Goal: Contribute content

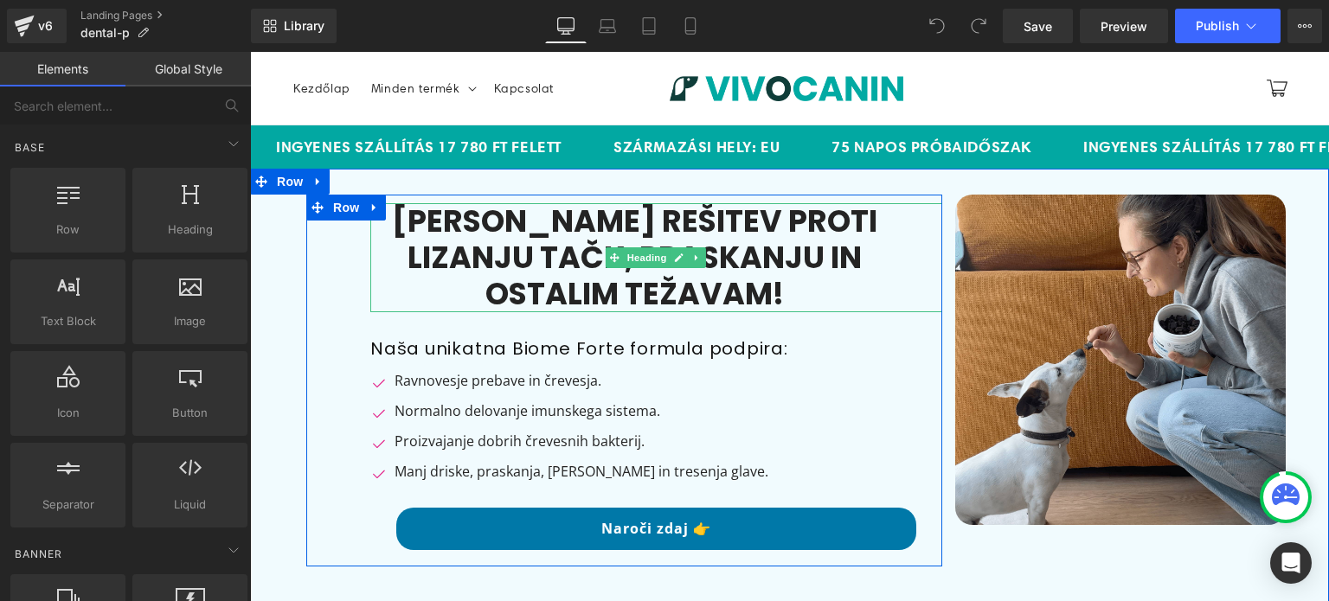
click at [538, 267] on h1 "[PERSON_NAME] rešitev proti lizanju tačk, praskanju in ostalim težavam!" at bounding box center [634, 257] width 528 height 109
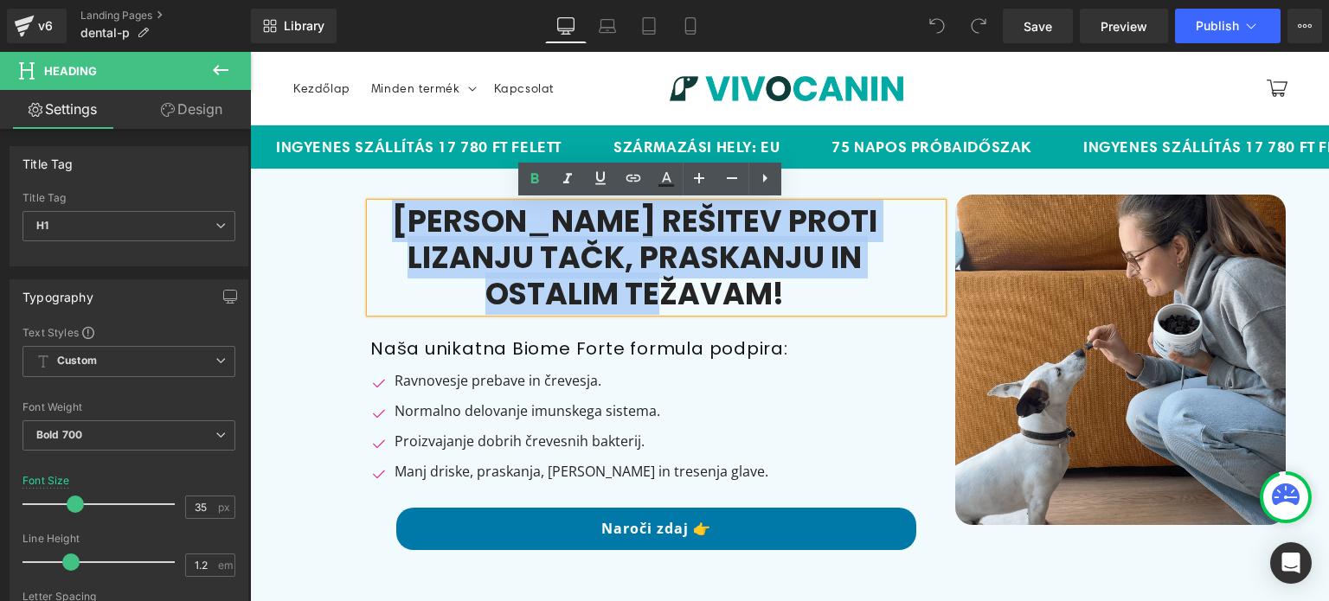
paste div
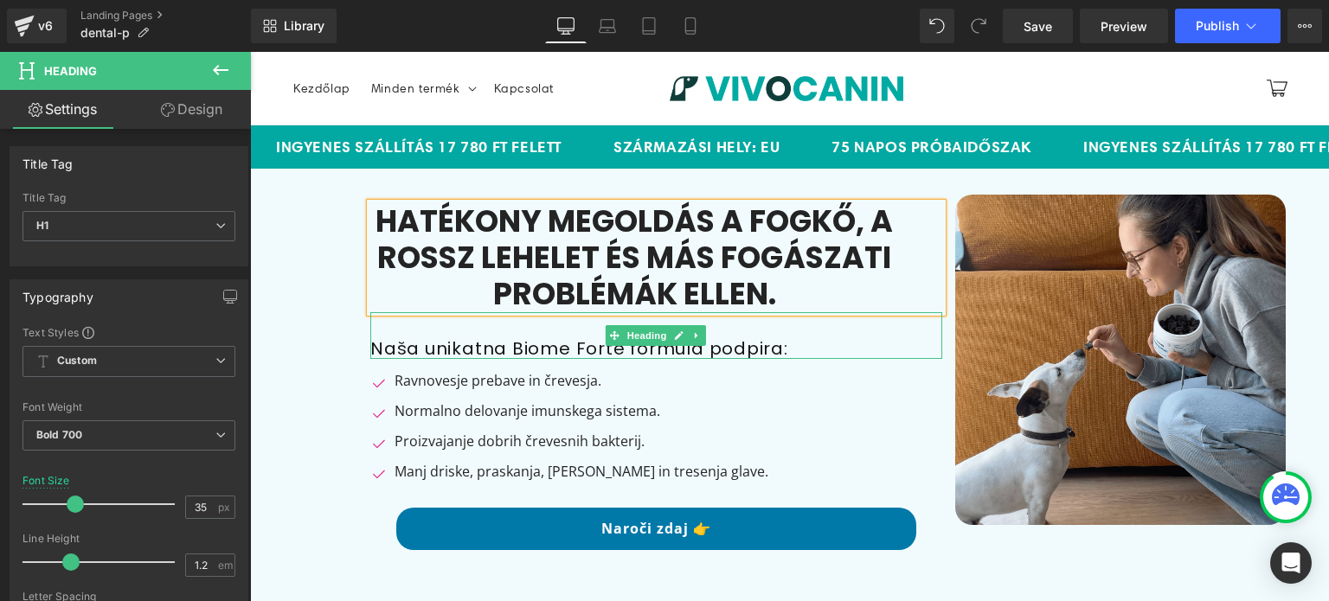
click at [463, 343] on h1 "Naša unikatna Biome Forte formula podpira:" at bounding box center [656, 349] width 572 height 22
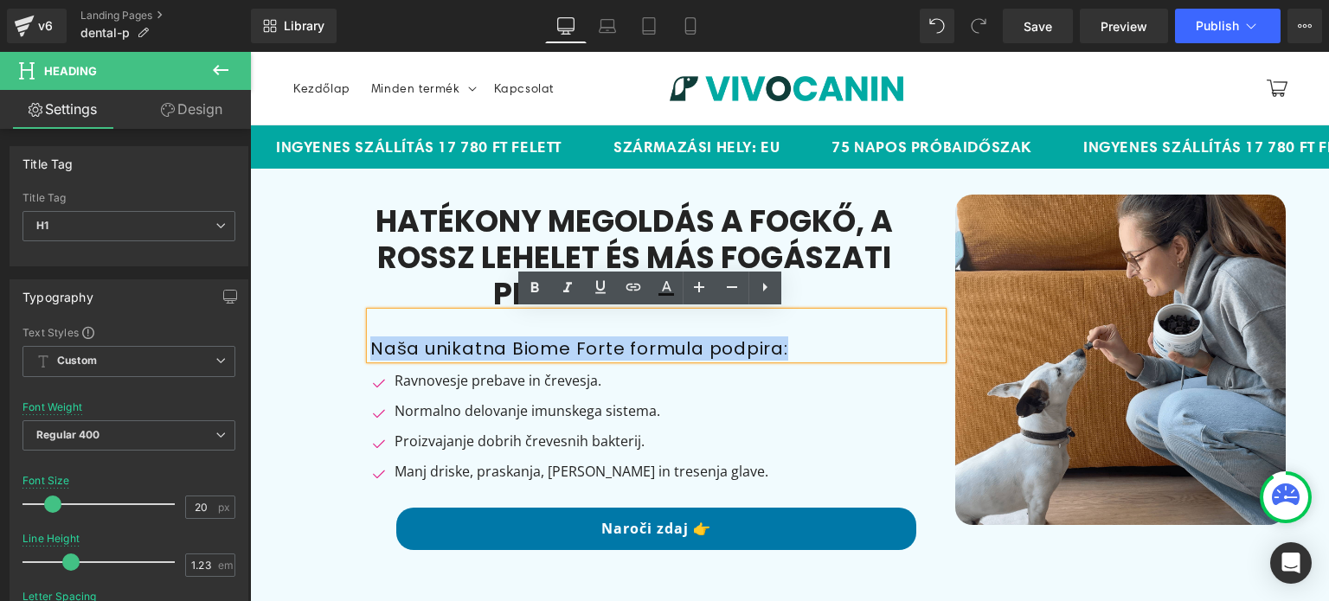
paste div
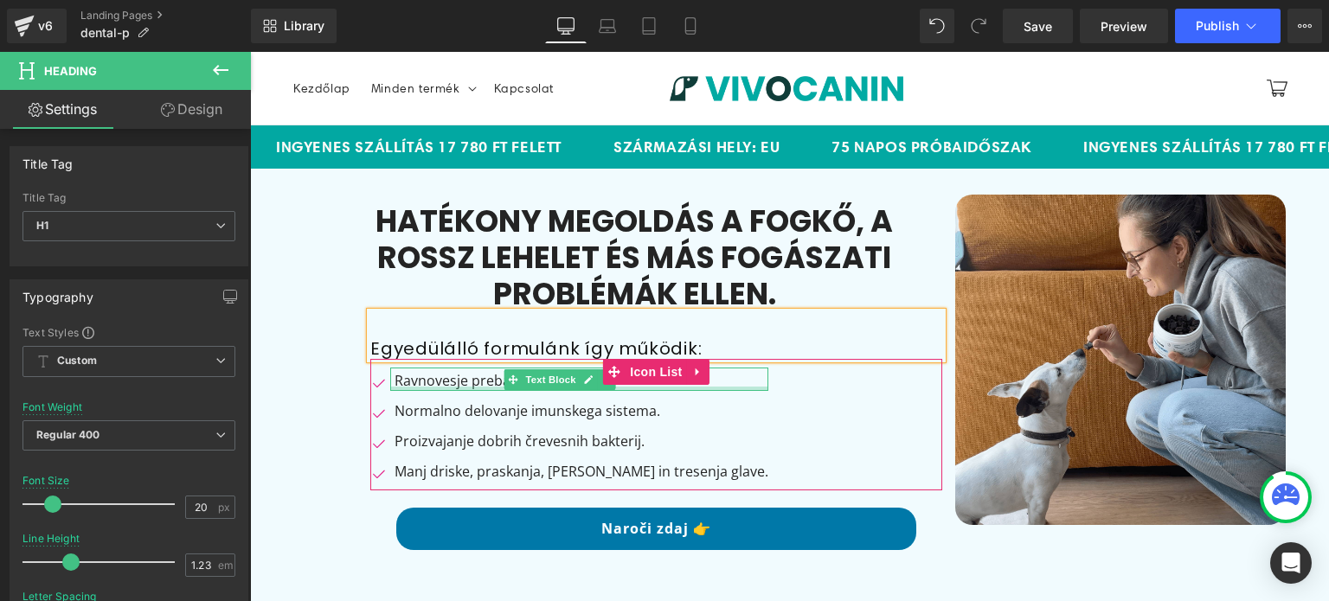
click at [410, 388] on div at bounding box center [579, 389] width 378 height 4
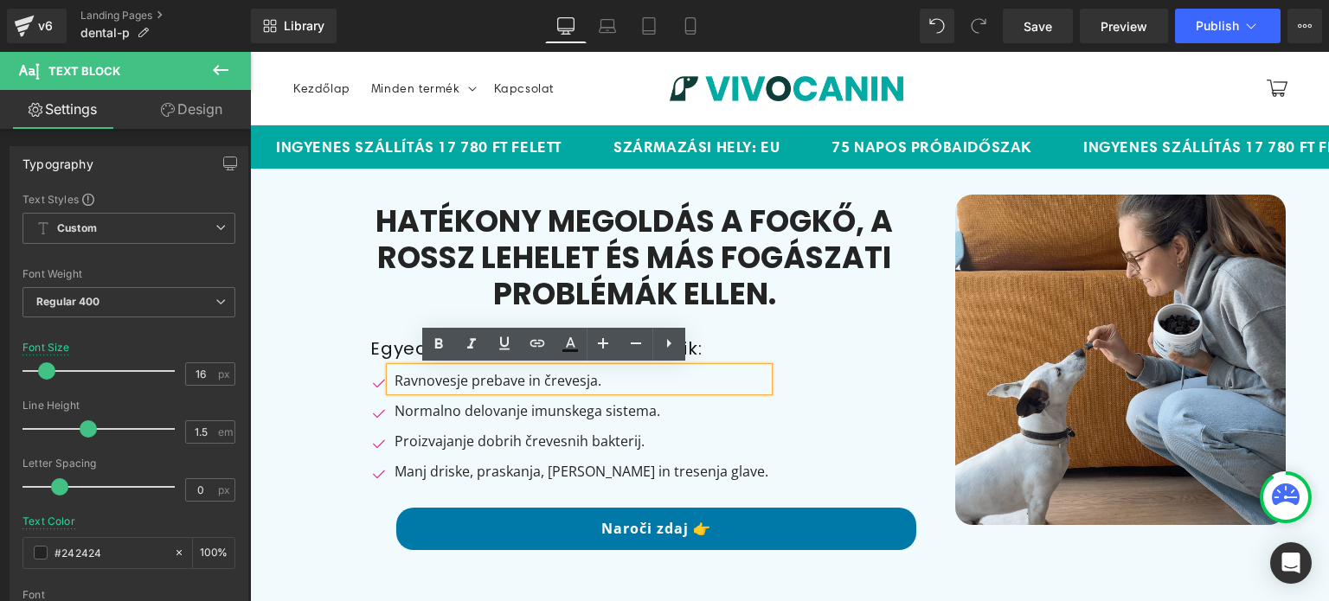
click at [412, 387] on p "Ravnovesje prebave in črevesja." at bounding box center [581, 380] width 374 height 21
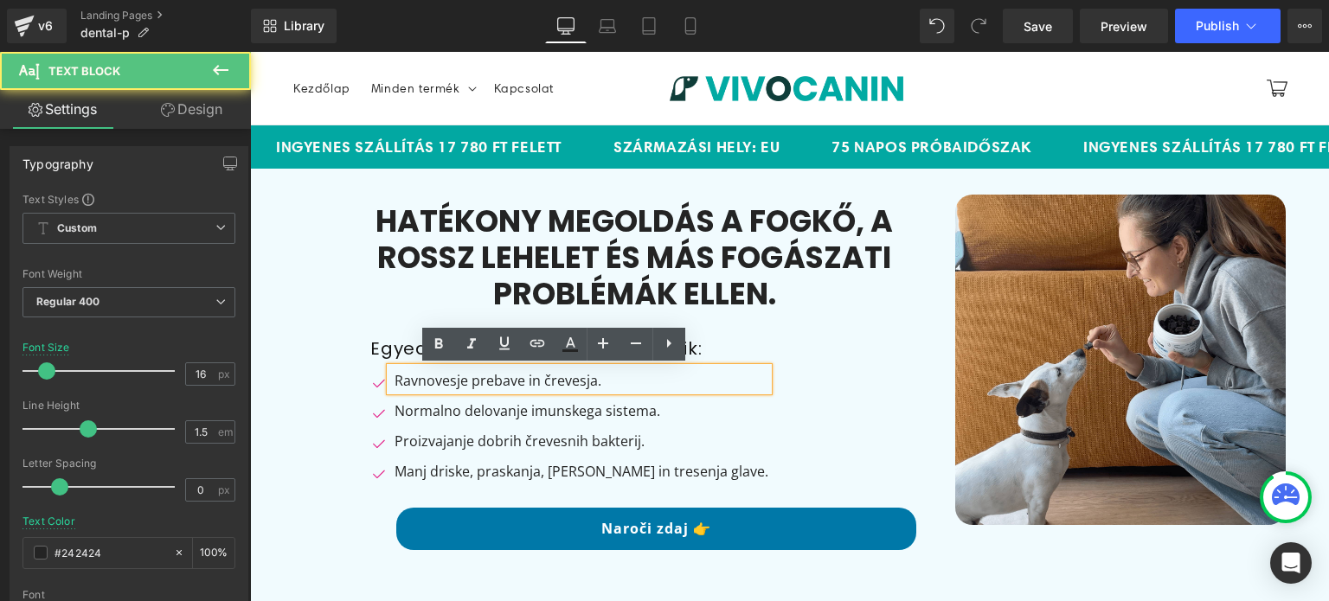
click at [415, 386] on p "Ravnovesje prebave in črevesja." at bounding box center [581, 380] width 374 height 21
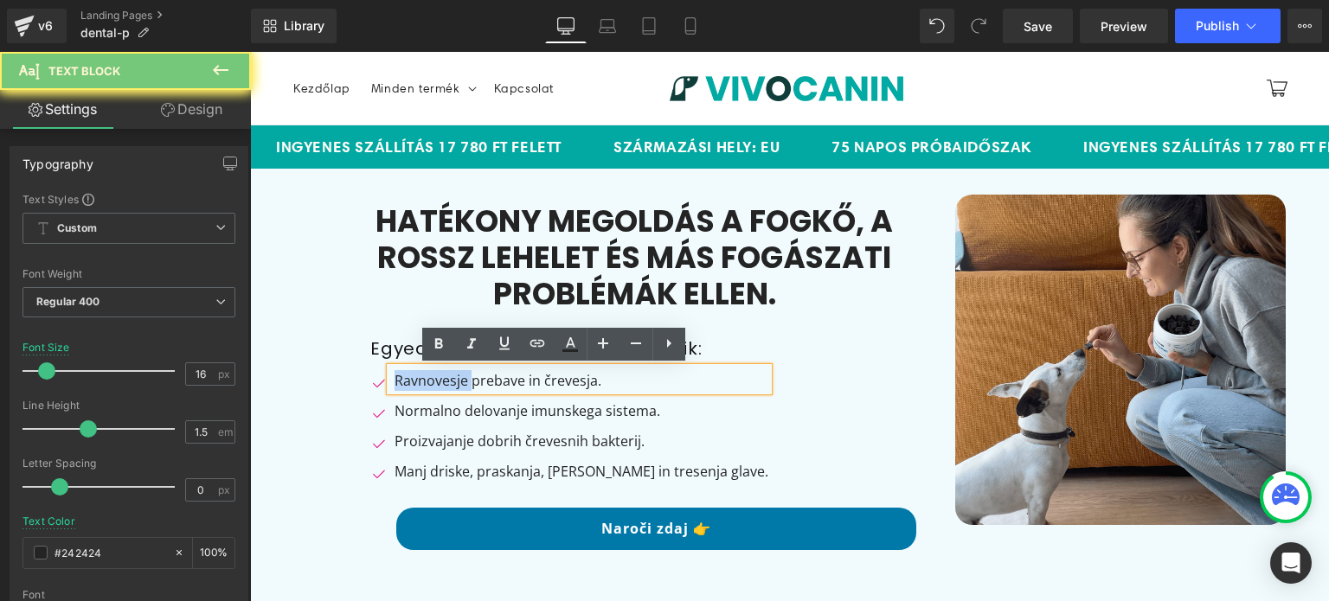
click at [415, 386] on p "Ravnovesje prebave in črevesja." at bounding box center [581, 380] width 374 height 21
click at [415, 385] on p "Ravnovesje prebave in črevesja." at bounding box center [581, 380] width 374 height 21
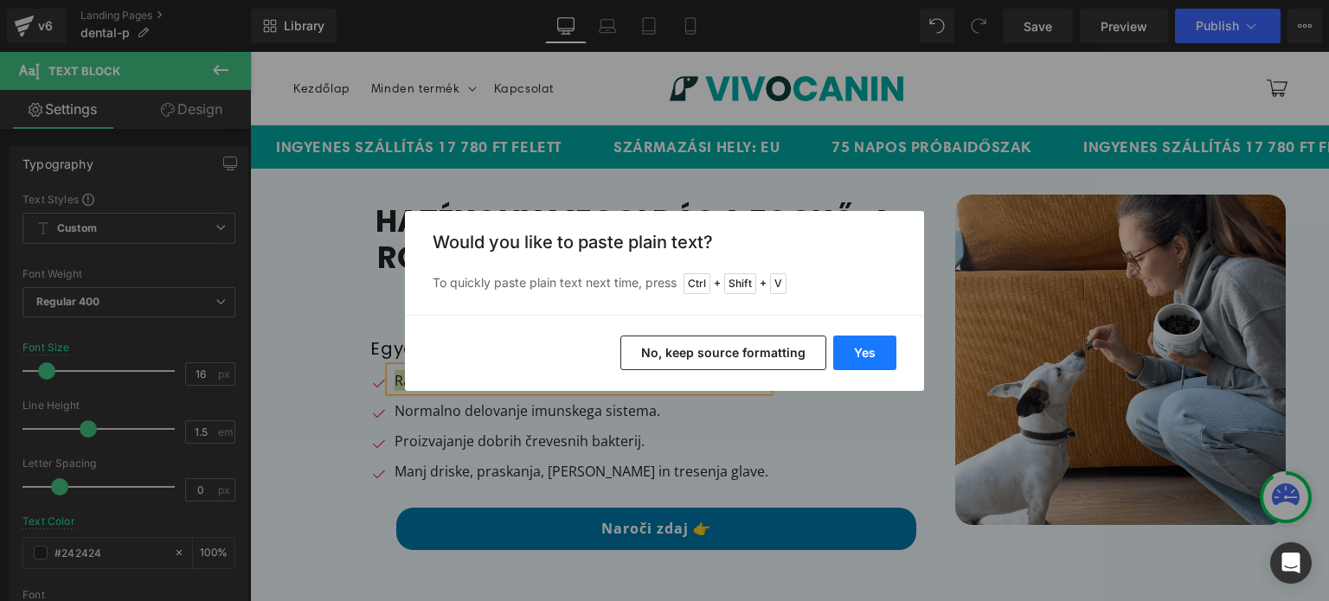
click at [850, 347] on button "Yes" at bounding box center [864, 353] width 63 height 35
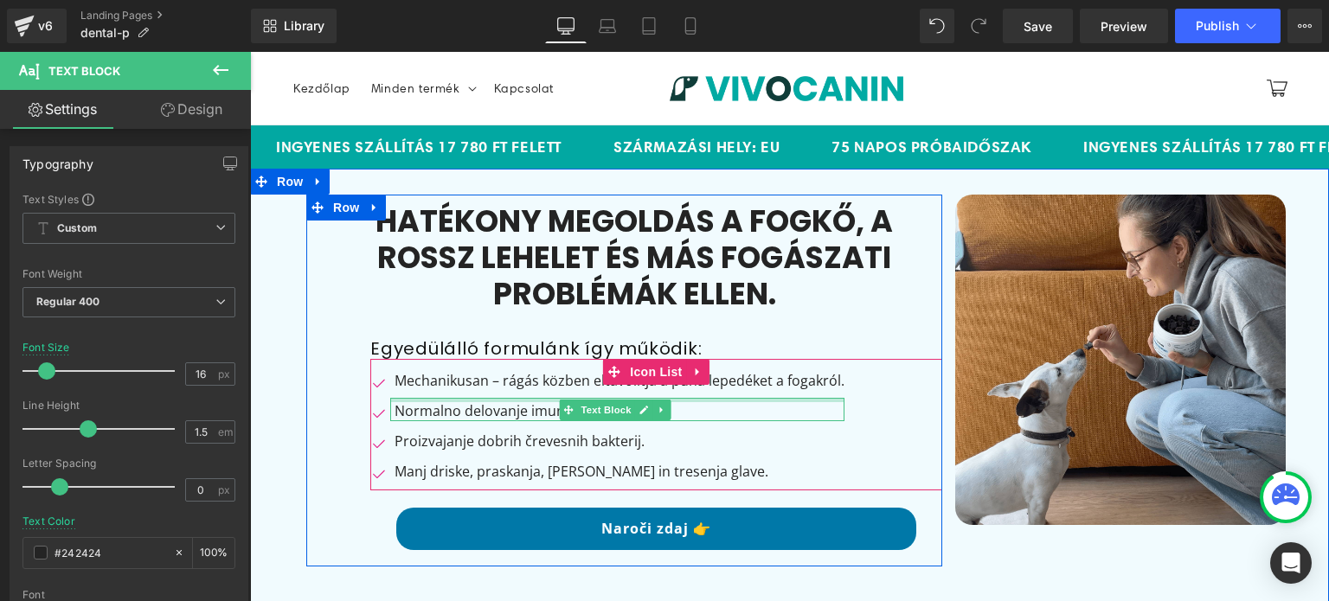
click at [437, 404] on p "Normalno delovanje imunskega sistema." at bounding box center [619, 410] width 450 height 21
click at [436, 404] on p "Normalno delovanje imunskega sistema." at bounding box center [619, 410] width 450 height 21
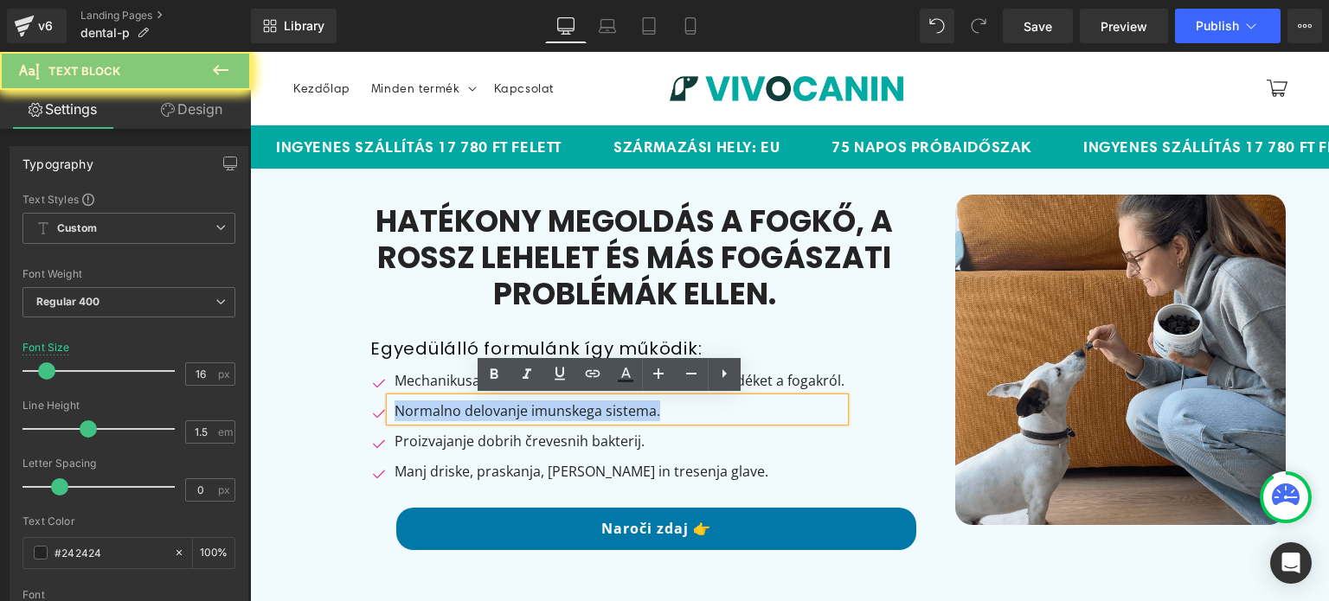
click at [436, 404] on p "Normalno delovanje imunskega sistema." at bounding box center [619, 410] width 450 height 21
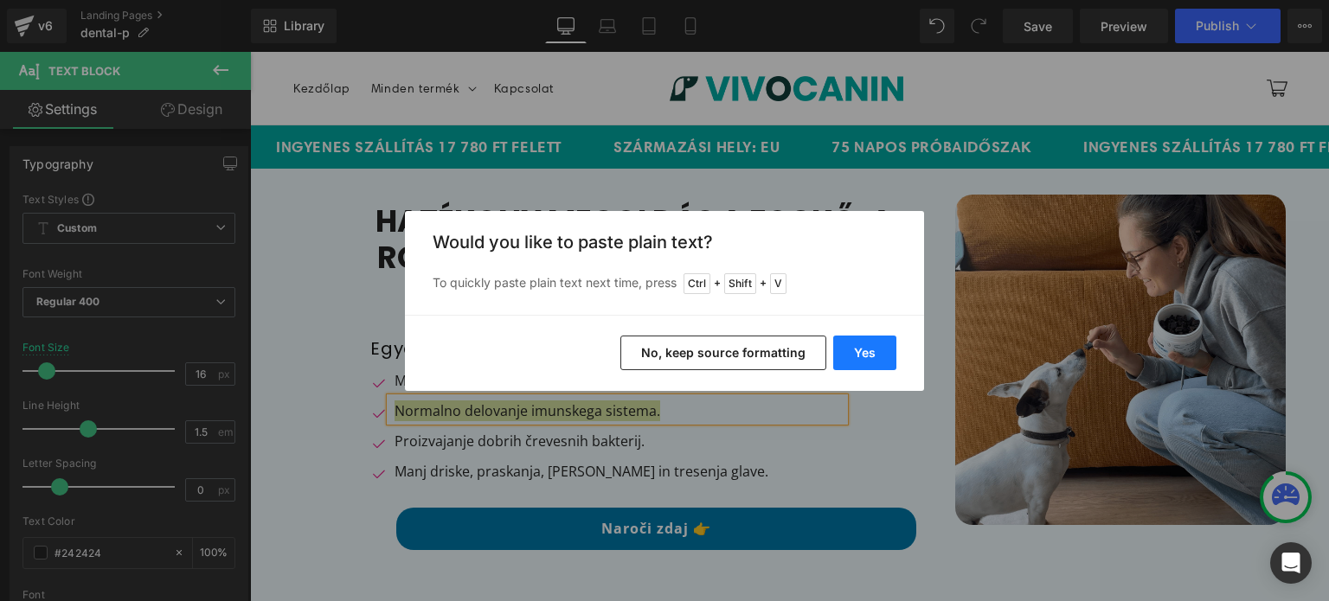
drag, startPoint x: 891, startPoint y: 356, endPoint x: 616, endPoint y: 305, distance: 279.7
click at [891, 356] on button "Yes" at bounding box center [864, 353] width 63 height 35
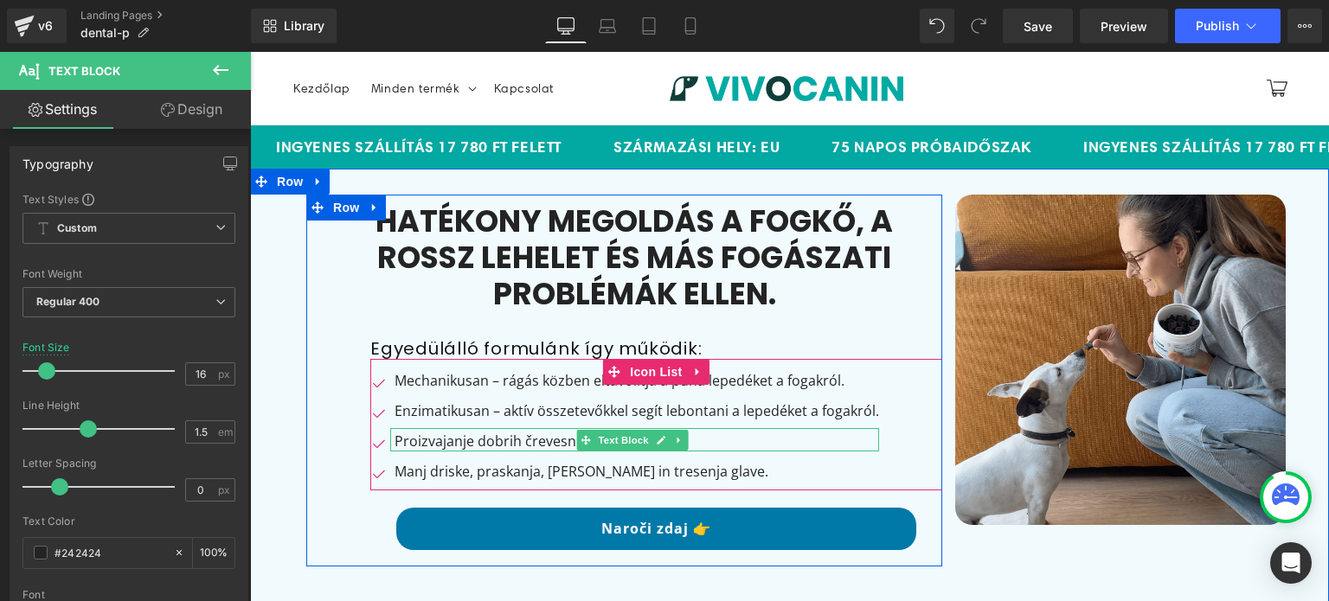
click at [394, 438] on p "Proizvajanje dobrih črevesnih bakterij." at bounding box center [636, 441] width 484 height 21
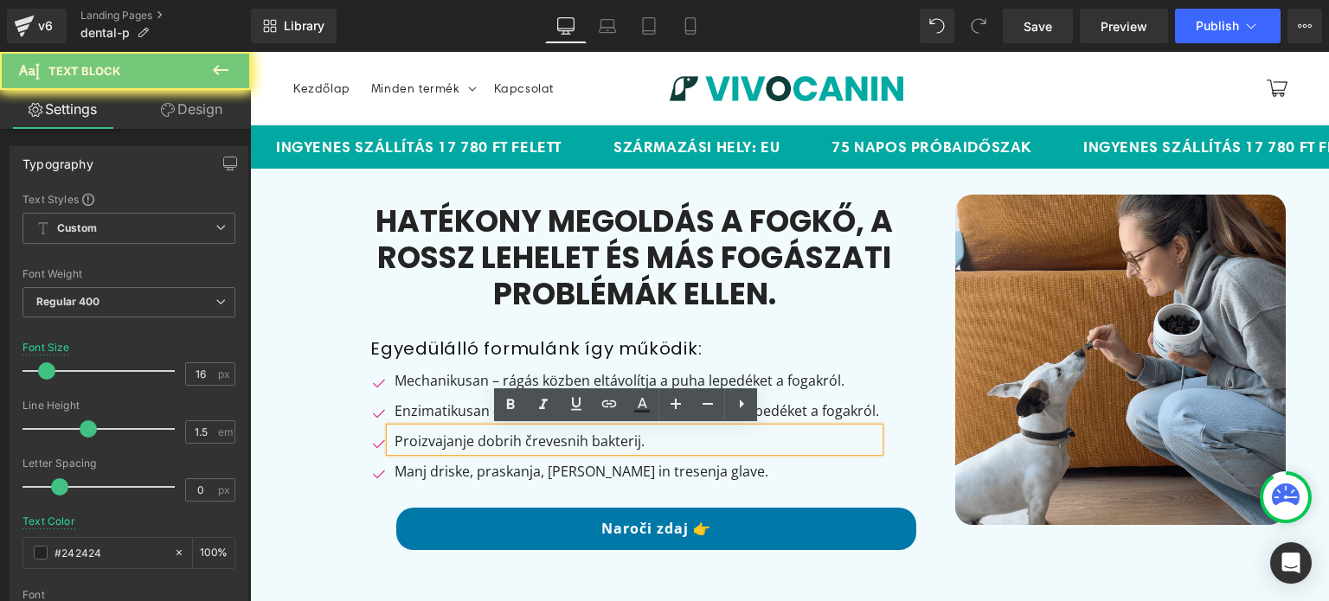
click at [394, 438] on p "Proizvajanje dobrih črevesnih bakterij." at bounding box center [636, 441] width 484 height 21
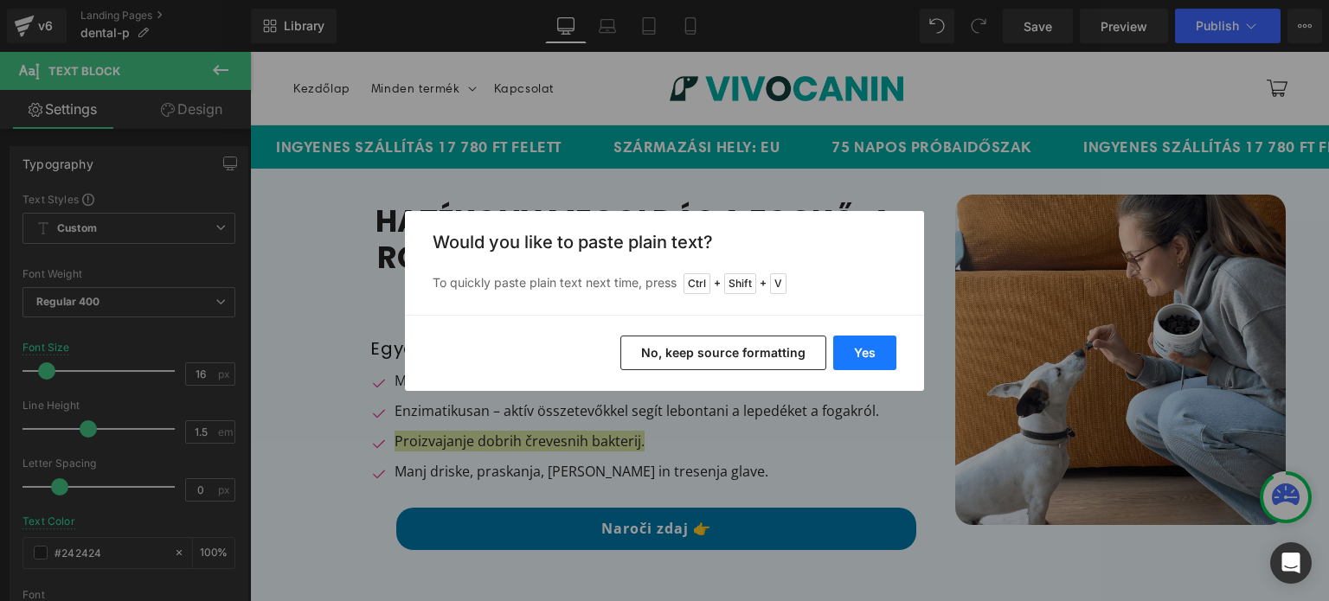
click at [849, 345] on button "Yes" at bounding box center [864, 353] width 63 height 35
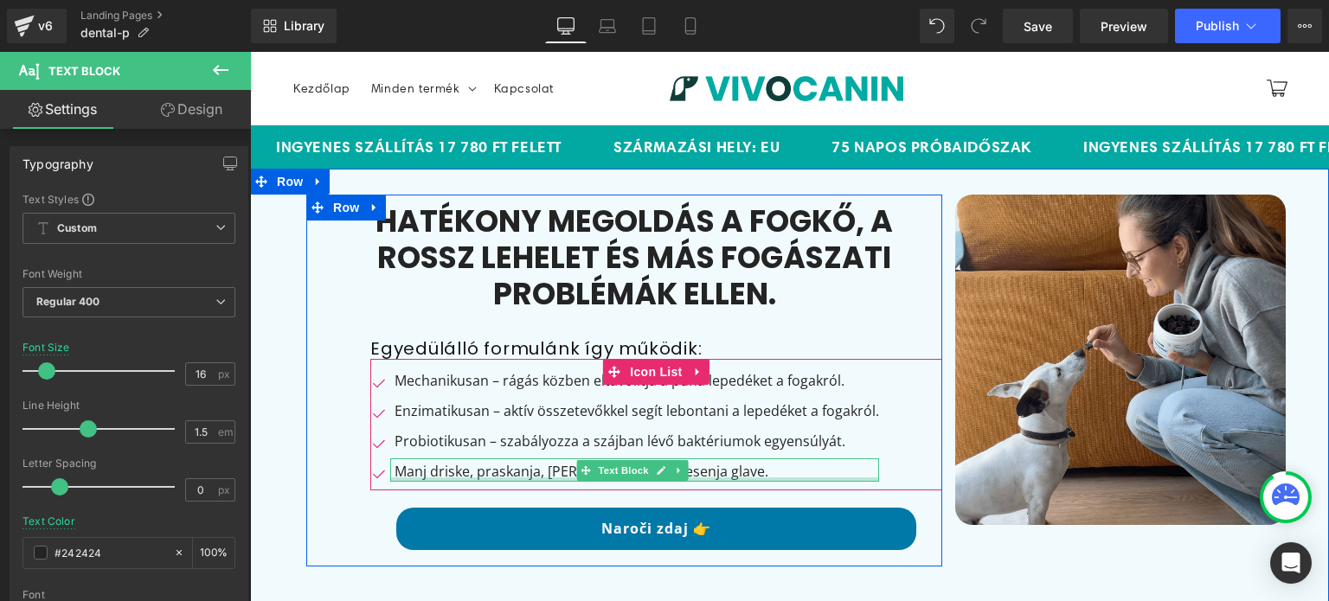
click at [498, 477] on div at bounding box center [634, 479] width 489 height 4
click at [497, 477] on p "Manj driske, praskanja, [PERSON_NAME] in tresenja glave." at bounding box center [636, 471] width 484 height 21
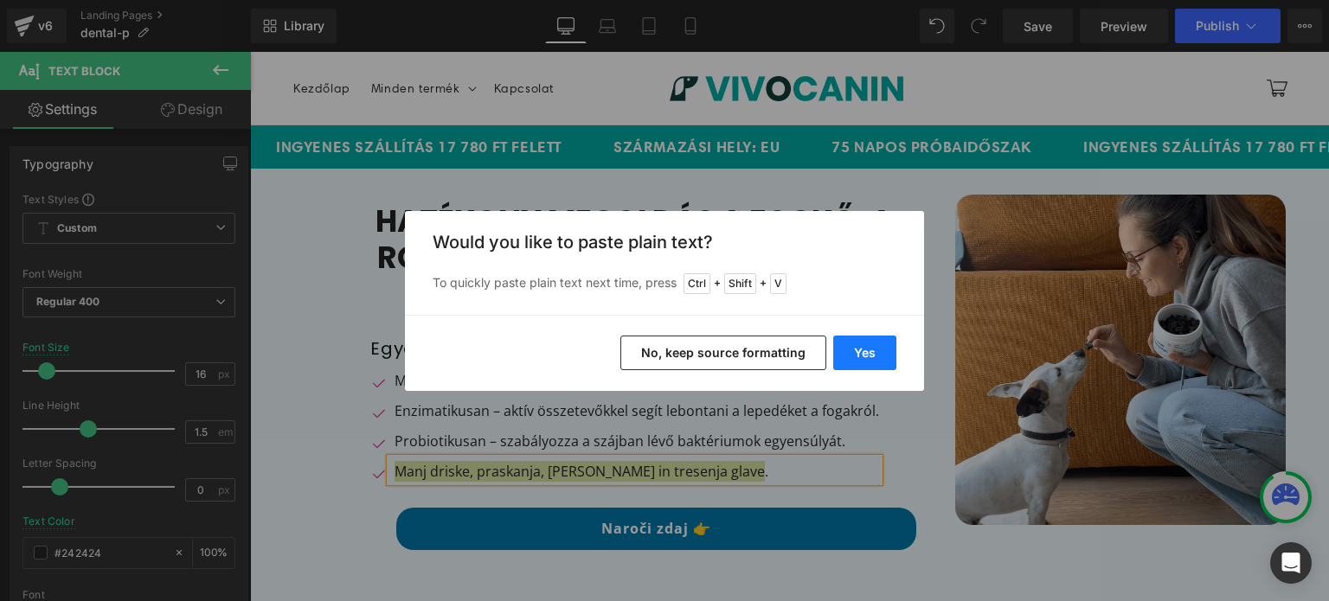
click at [867, 363] on button "Yes" at bounding box center [864, 353] width 63 height 35
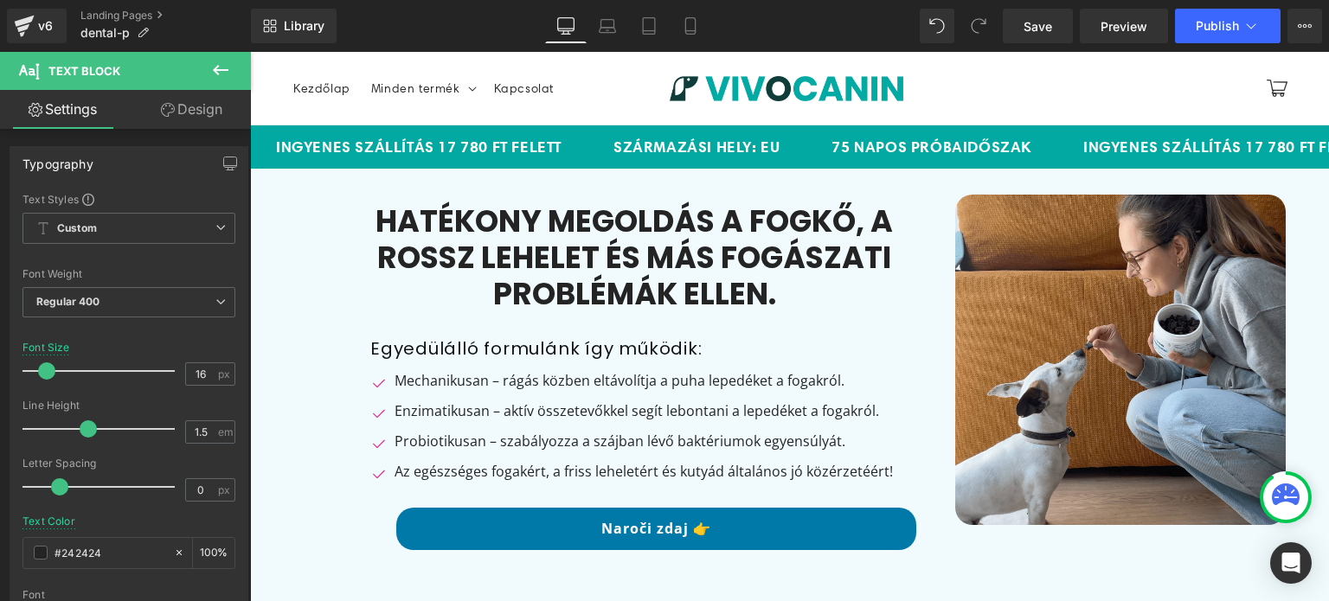
click at [624, 527] on div "Rendering Content" at bounding box center [665, 532] width 106 height 19
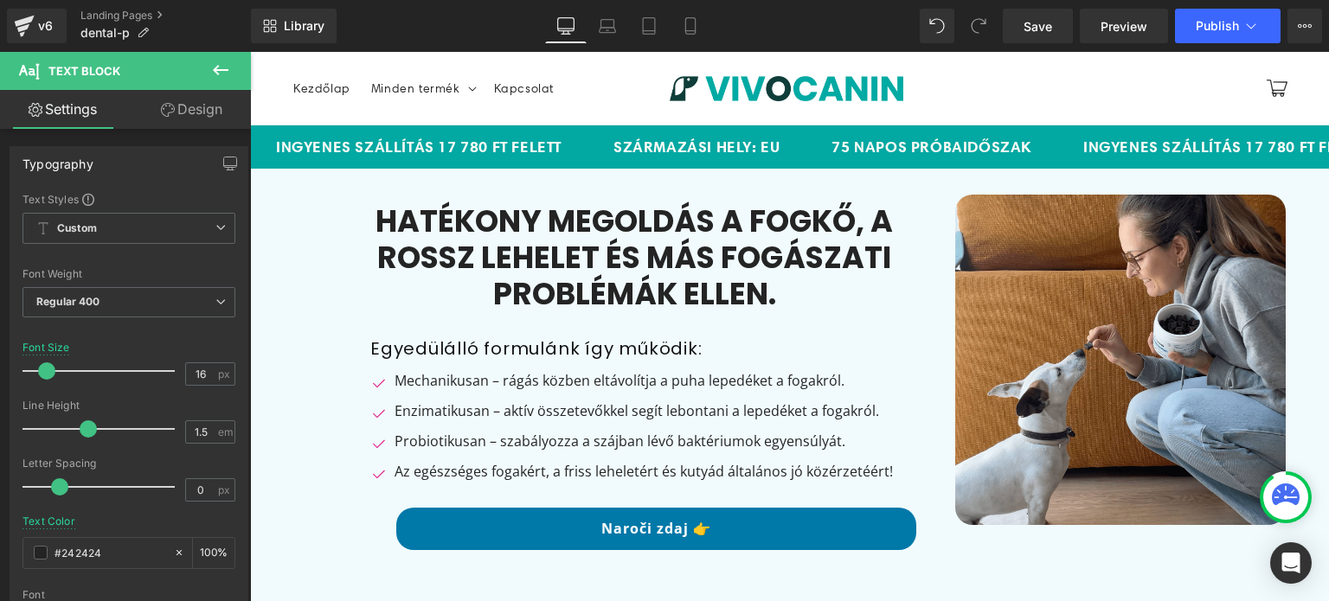
click at [624, 527] on div "Rendering Content" at bounding box center [665, 532] width 106 height 19
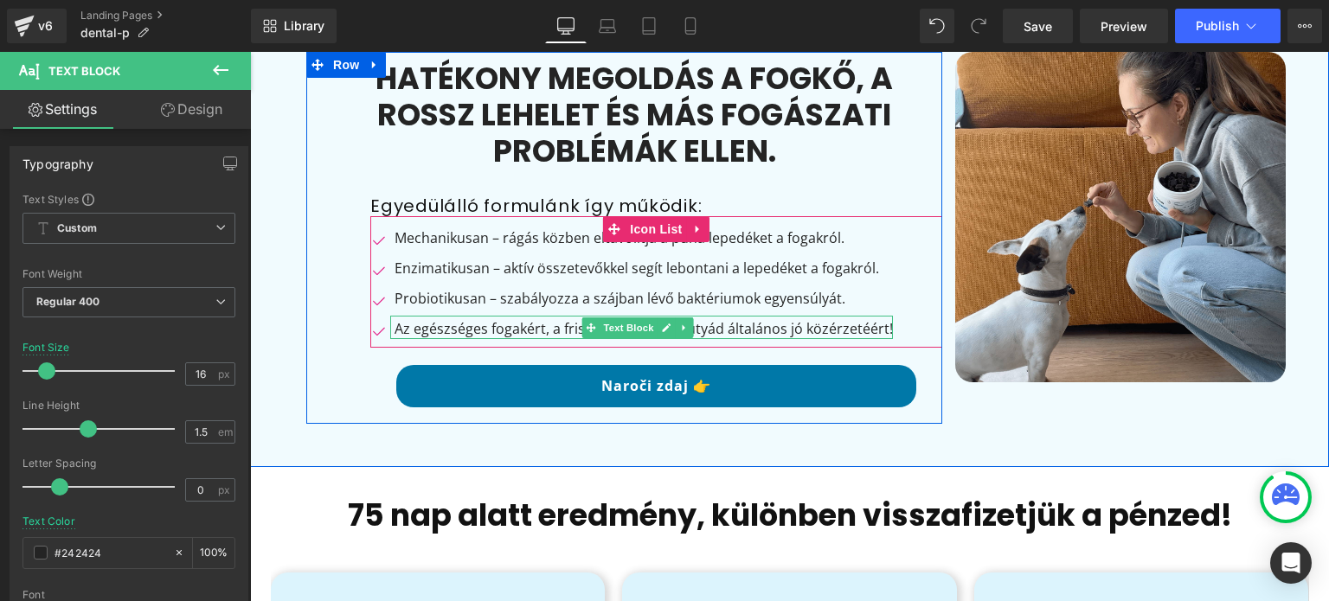
scroll to position [259, 0]
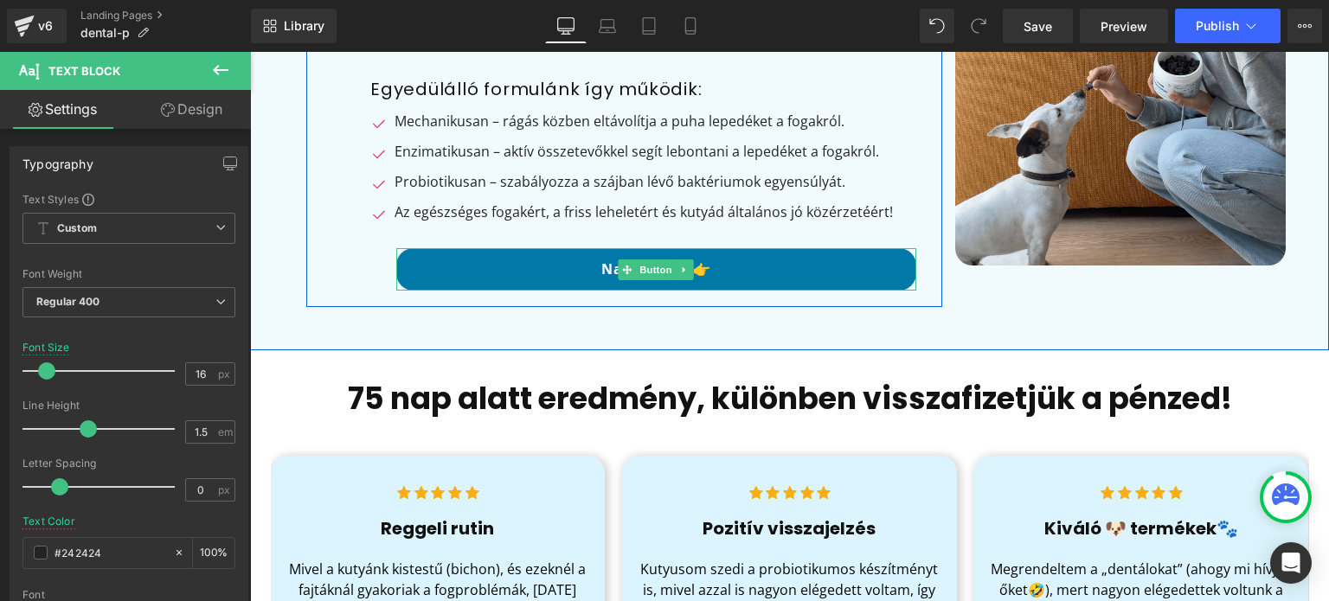
click at [600, 268] on link "Naroči zdaj 👉" at bounding box center [656, 269] width 520 height 42
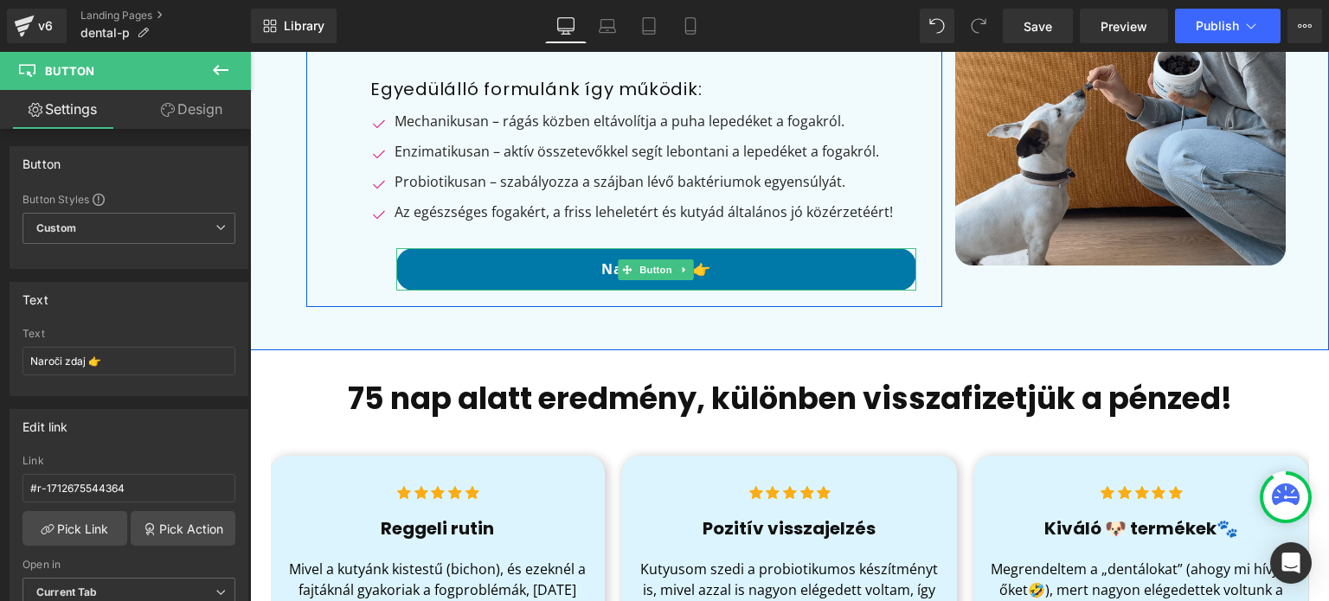
click at [602, 267] on link "Naroči zdaj 👉" at bounding box center [656, 269] width 520 height 42
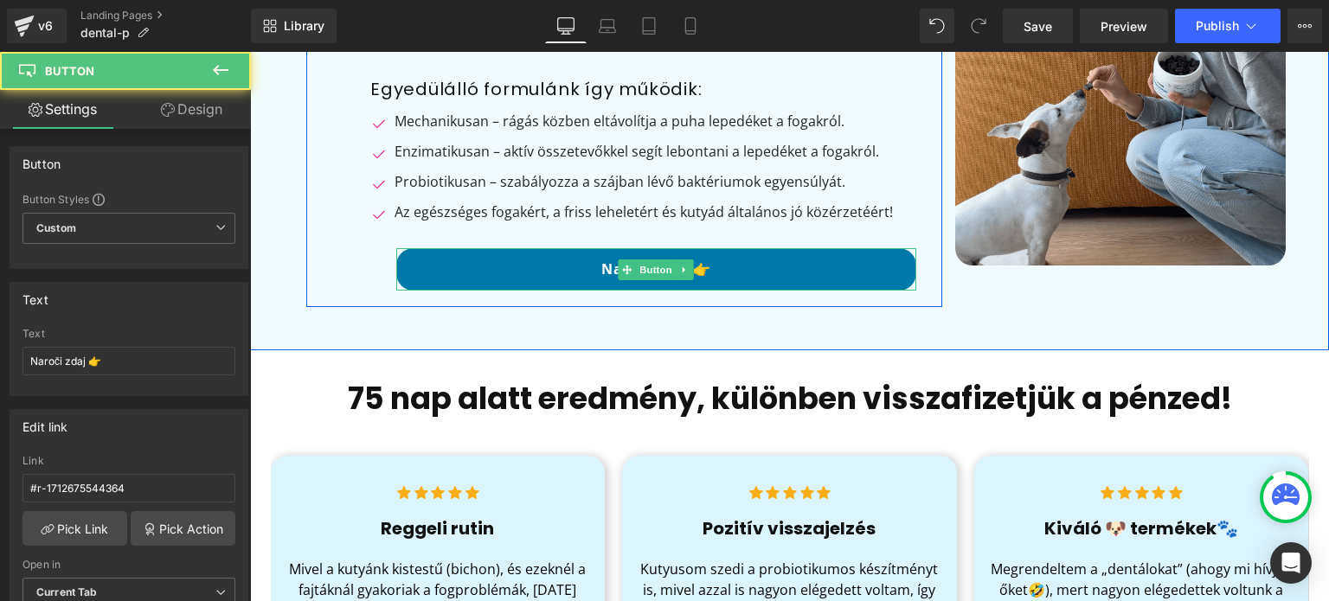
click at [602, 267] on link "Naroči zdaj 👉" at bounding box center [656, 269] width 520 height 42
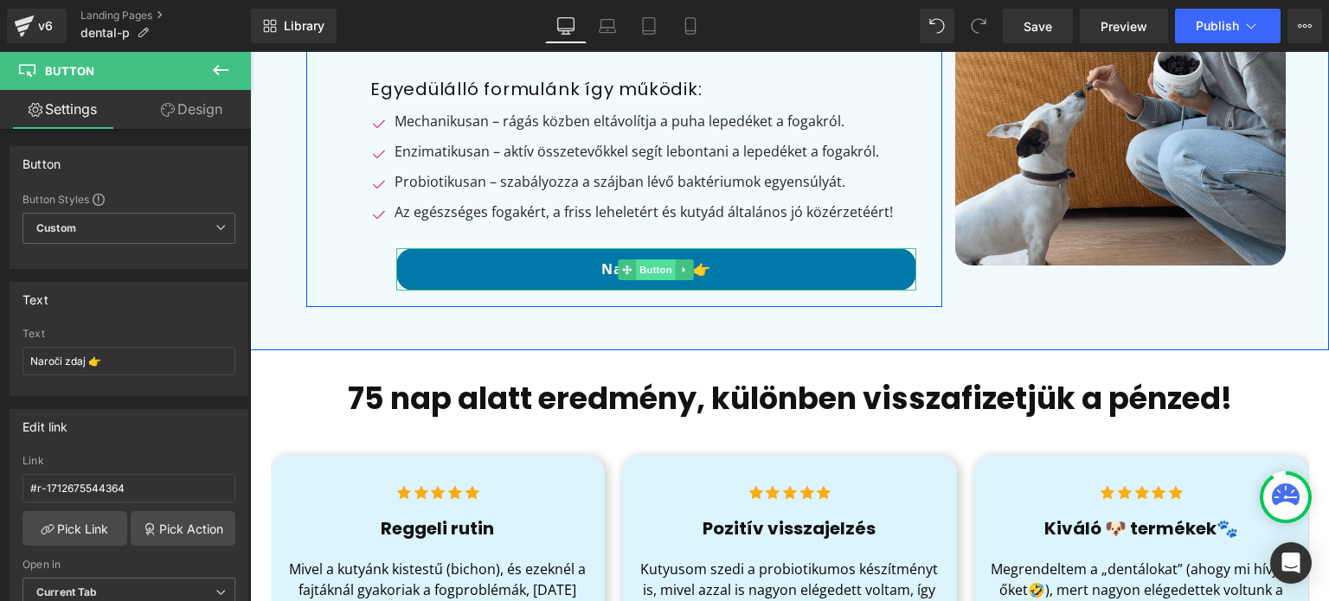
click at [644, 271] on span "Button" at bounding box center [657, 269] width 40 height 21
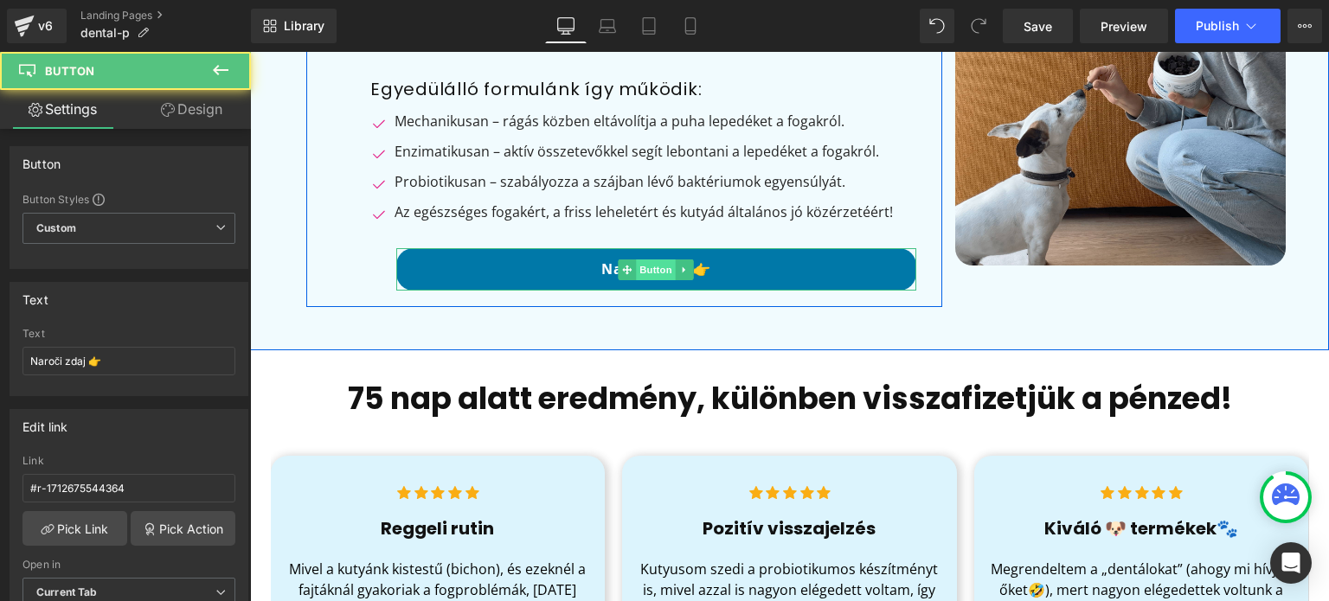
click at [644, 271] on span "Button" at bounding box center [657, 269] width 40 height 21
click at [700, 266] on link "Naroči zdaj 👉" at bounding box center [656, 269] width 520 height 42
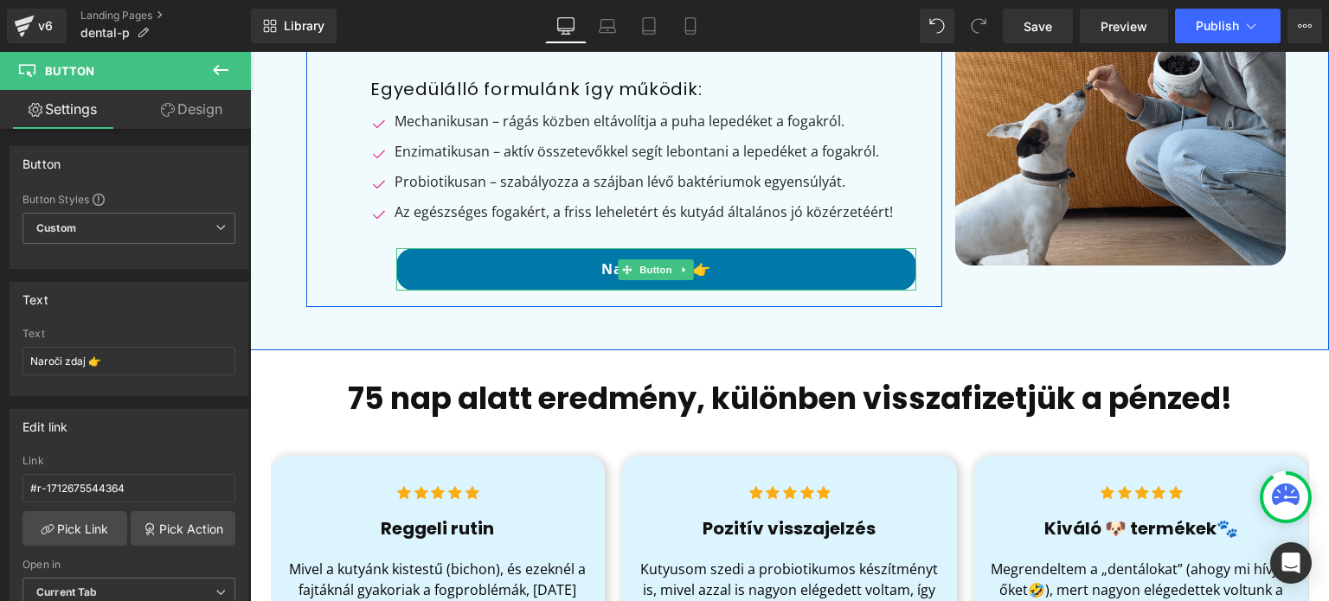
click at [700, 266] on link "Naroči zdaj 👉" at bounding box center [656, 269] width 520 height 42
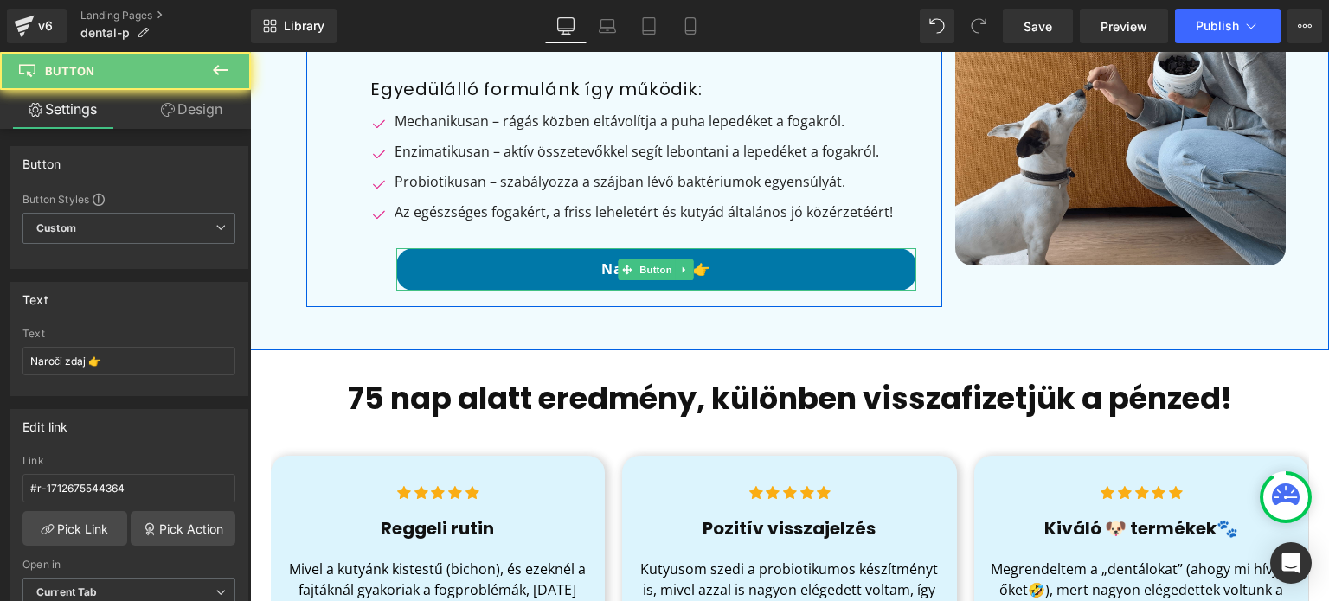
click at [700, 266] on link "Naroči zdaj 👉" at bounding box center [656, 269] width 520 height 42
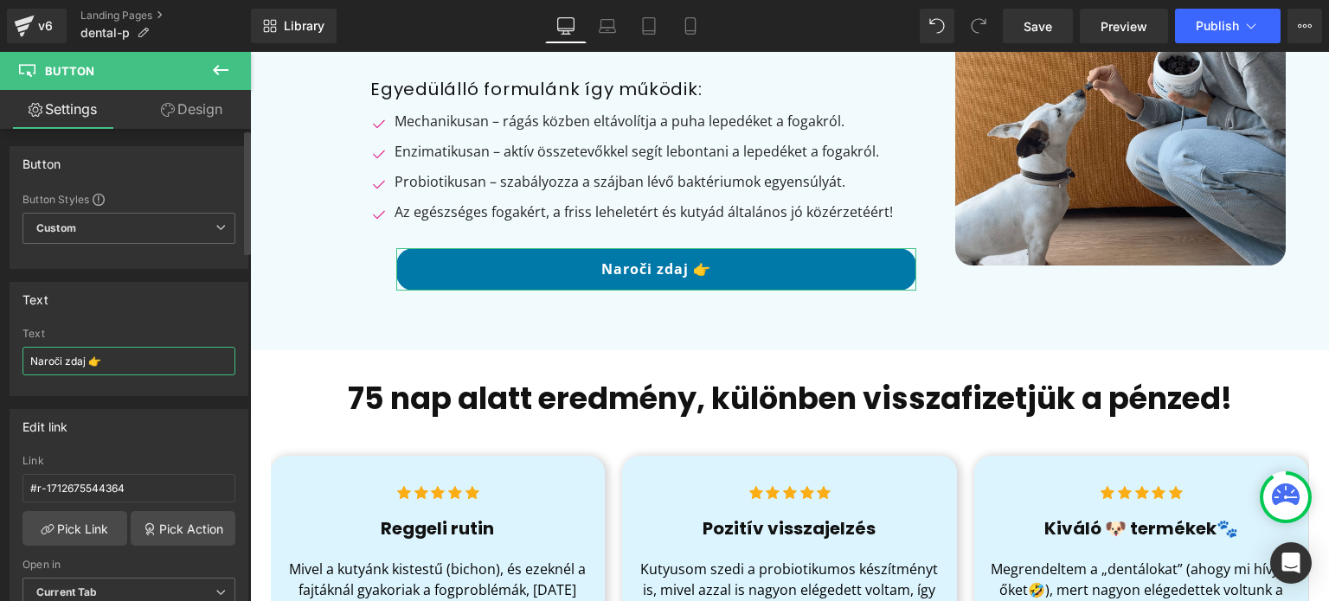
click at [176, 355] on input "Naroči zdaj 👉" at bounding box center [128, 361] width 213 height 29
click at [176, 357] on input "Naroči zdaj 👉" at bounding box center [128, 361] width 213 height 29
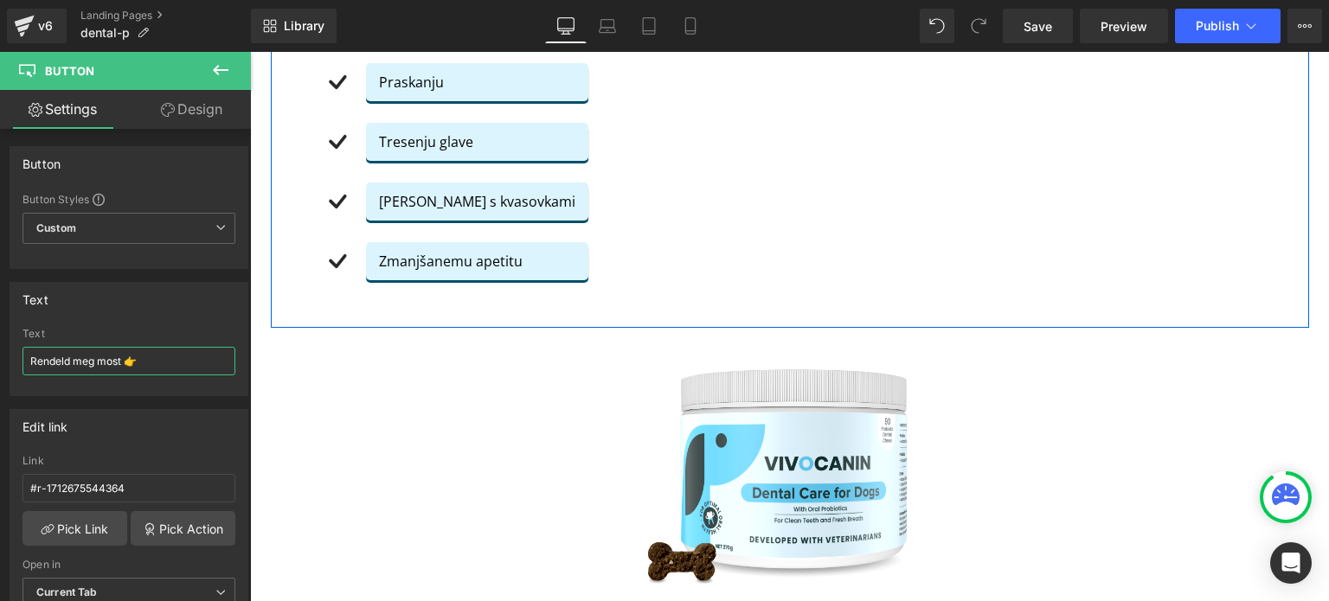
scroll to position [1038, 0]
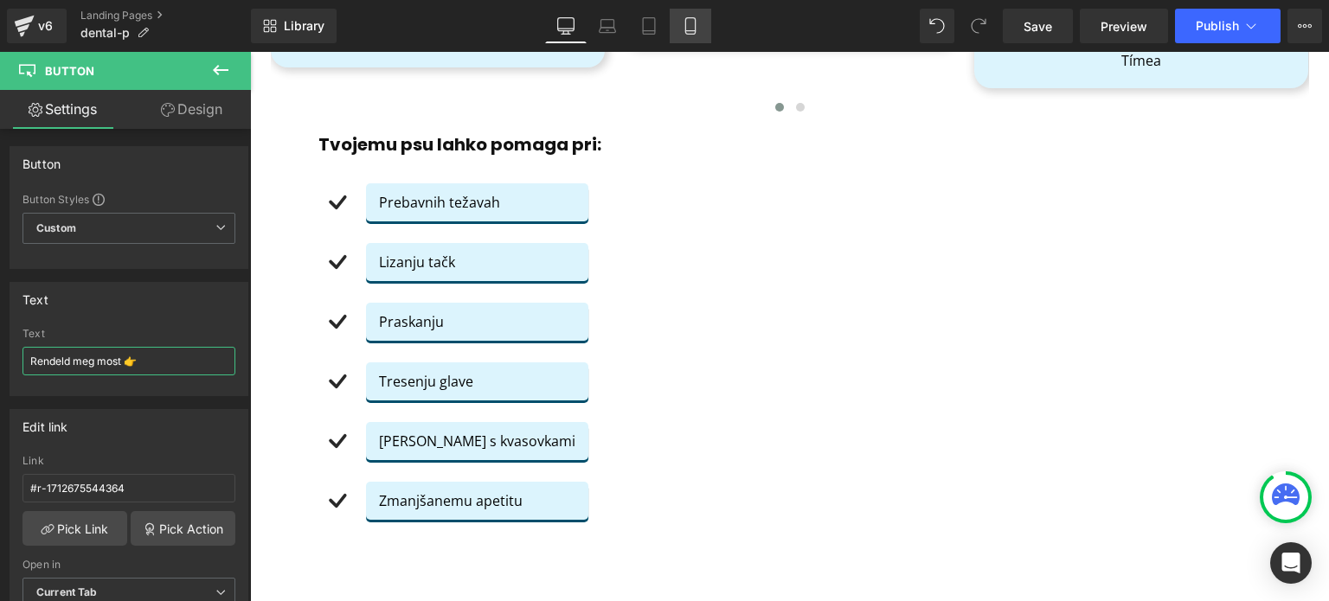
type input "Rendeld meg most 👉"
click at [704, 38] on link "Mobile" at bounding box center [690, 26] width 42 height 35
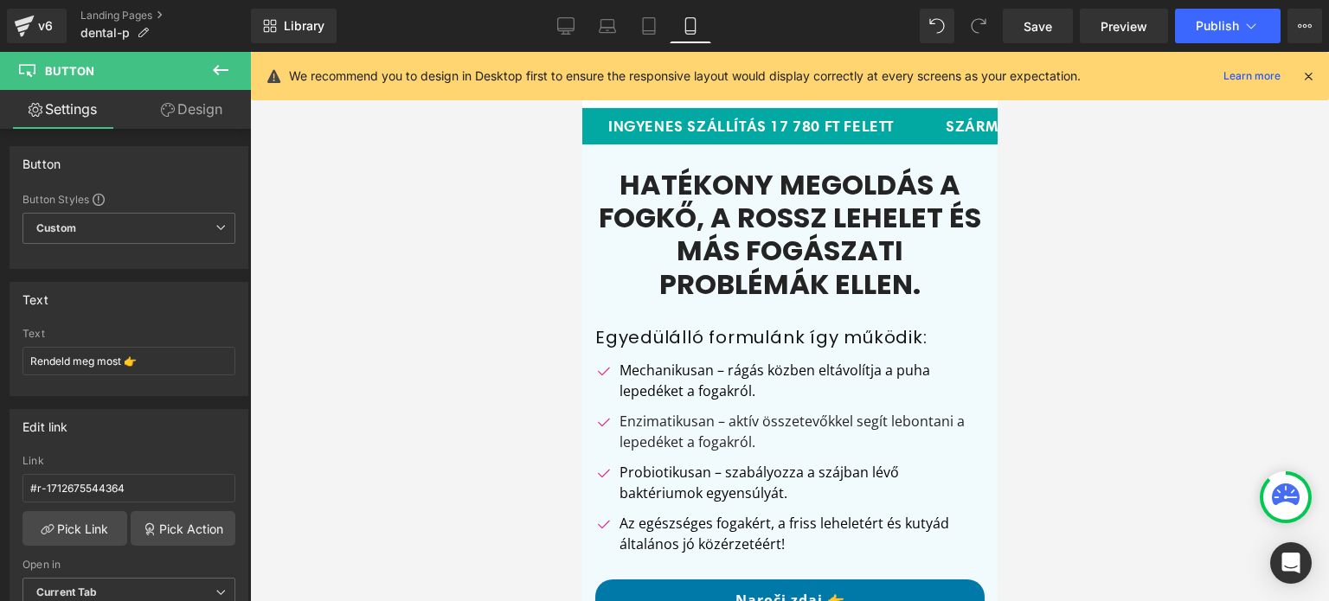
scroll to position [173, 0]
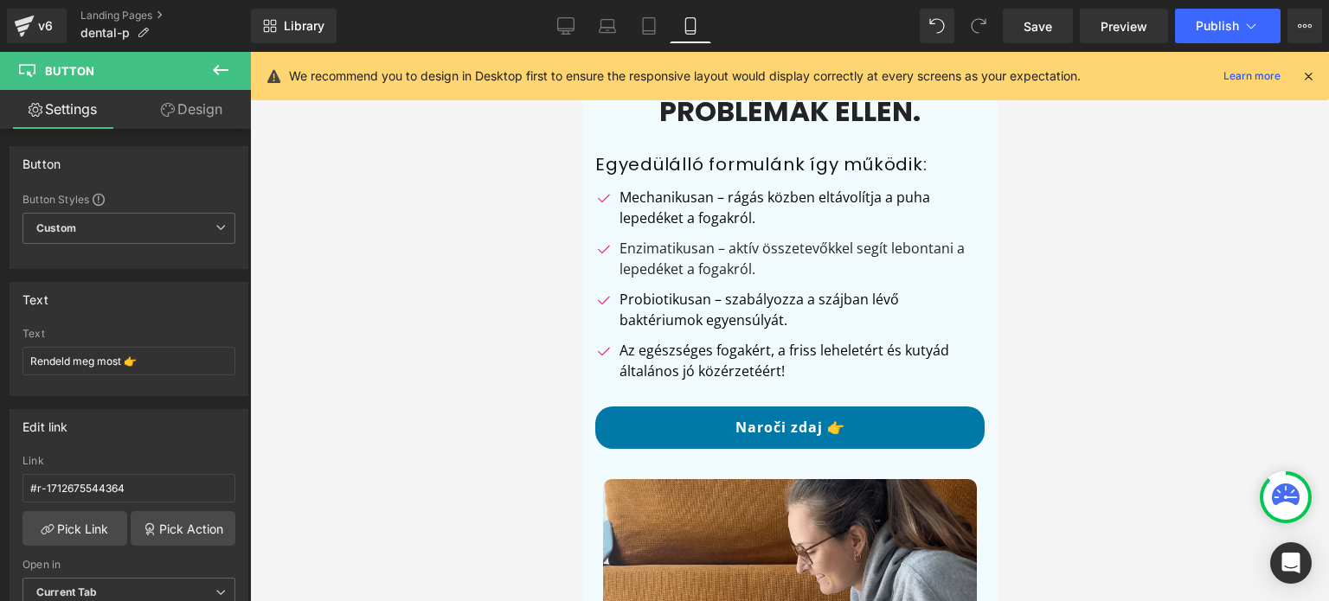
click at [823, 430] on link "Naroči zdaj 👉" at bounding box center [788, 428] width 389 height 42
click at [152, 355] on input "Naroči zdaj 👉" at bounding box center [128, 361] width 213 height 29
type input "Rendeld meg most 👉"
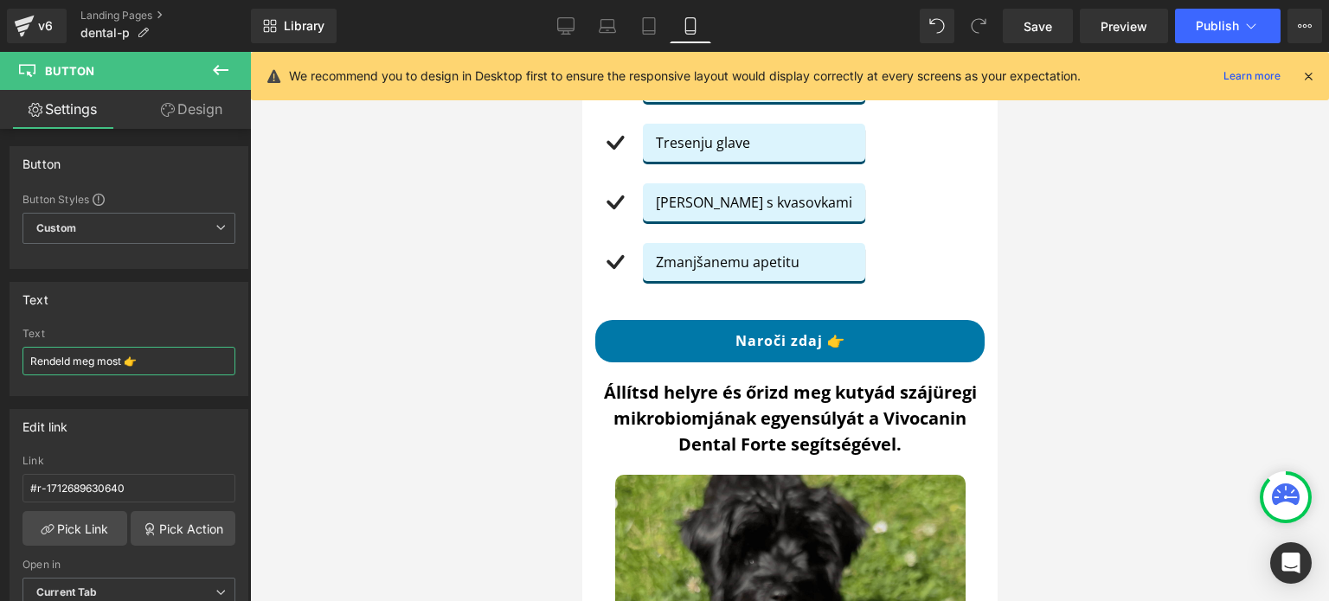
scroll to position [1989, 0]
click at [806, 355] on link "Naroči zdaj 👉" at bounding box center [788, 341] width 389 height 42
click at [152, 354] on input "Naroči zdaj 👉" at bounding box center [128, 361] width 213 height 29
click at [152, 353] on input "Naroči zdaj 👉" at bounding box center [128, 361] width 213 height 29
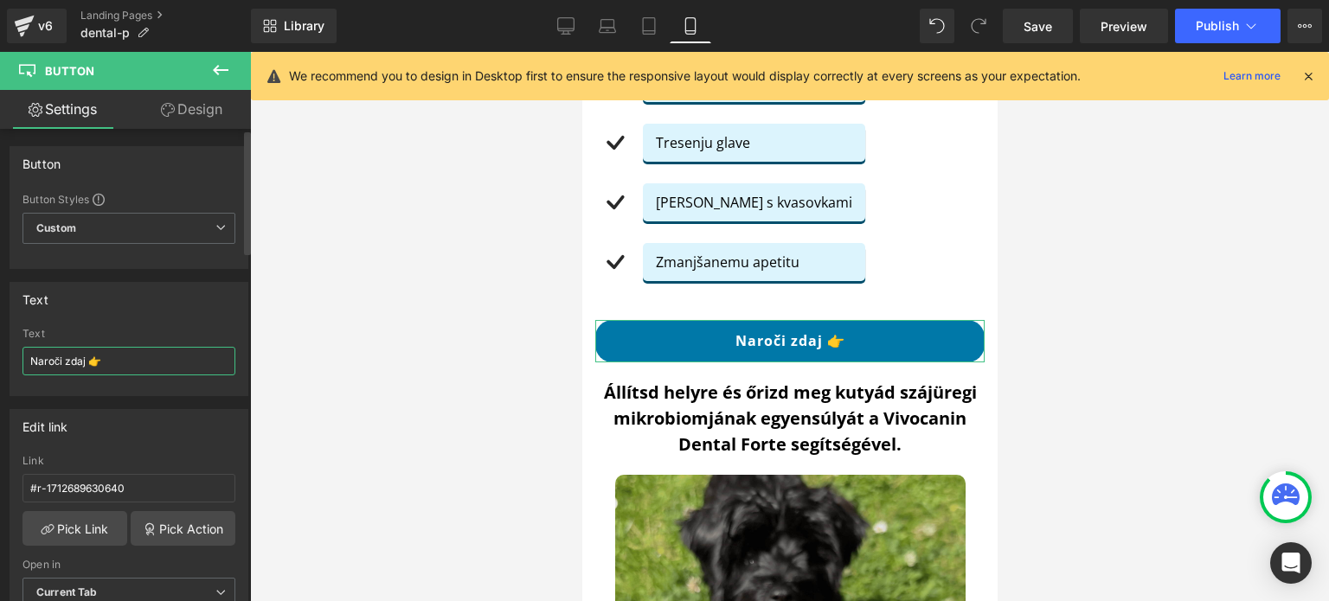
paste input "Rendeld meg most"
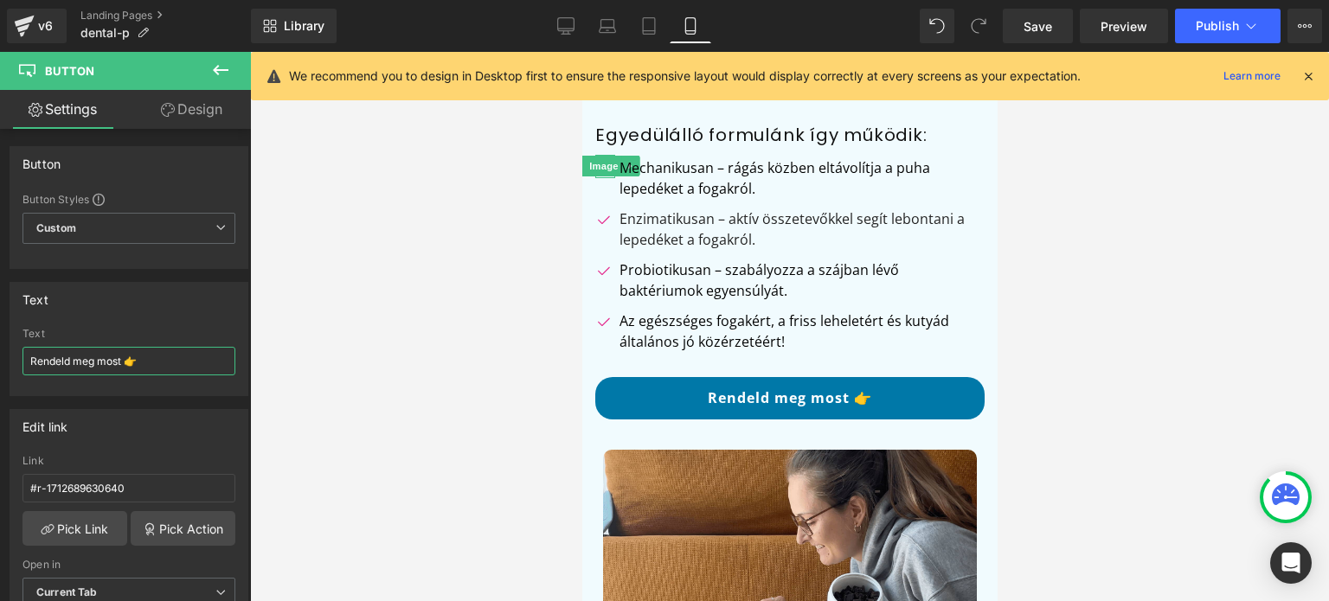
scroll to position [173, 0]
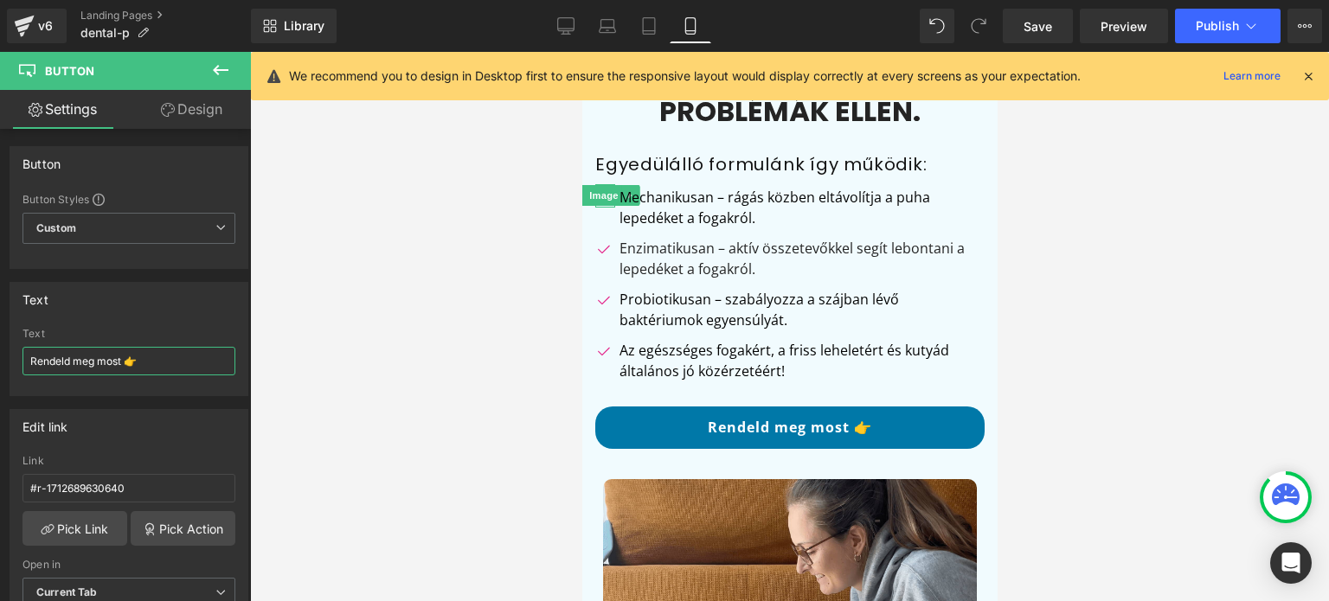
type input "Rendeld meg most 👉"
click at [562, 17] on icon at bounding box center [565, 25] width 17 height 17
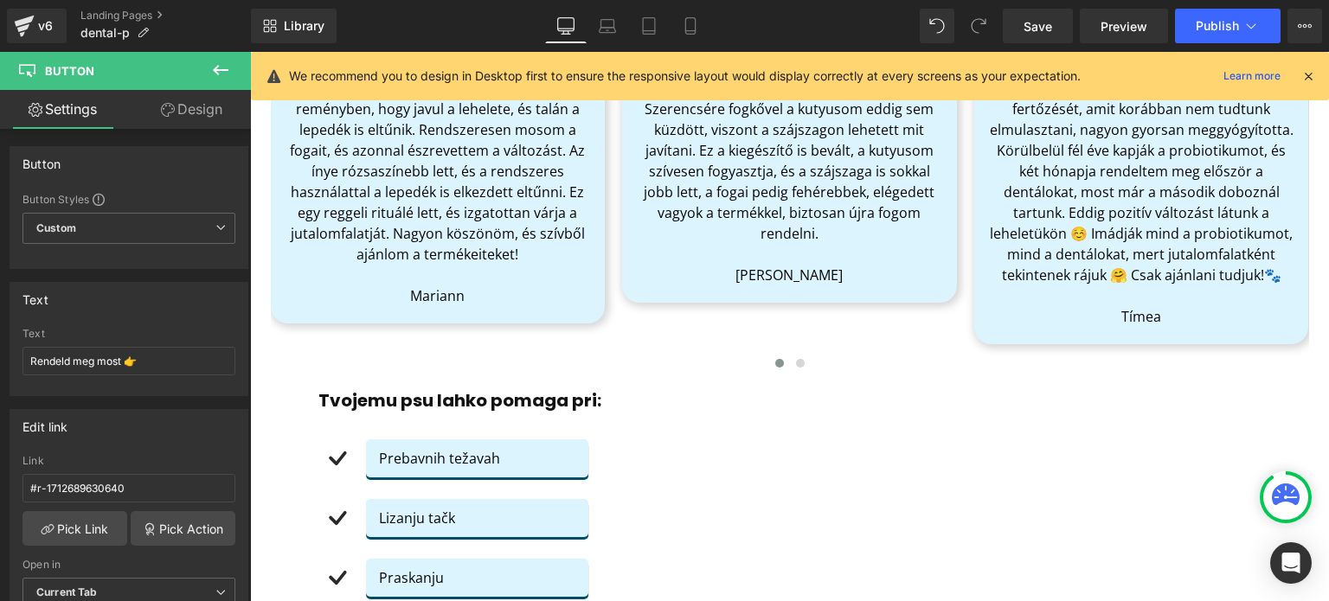
scroll to position [778, 0]
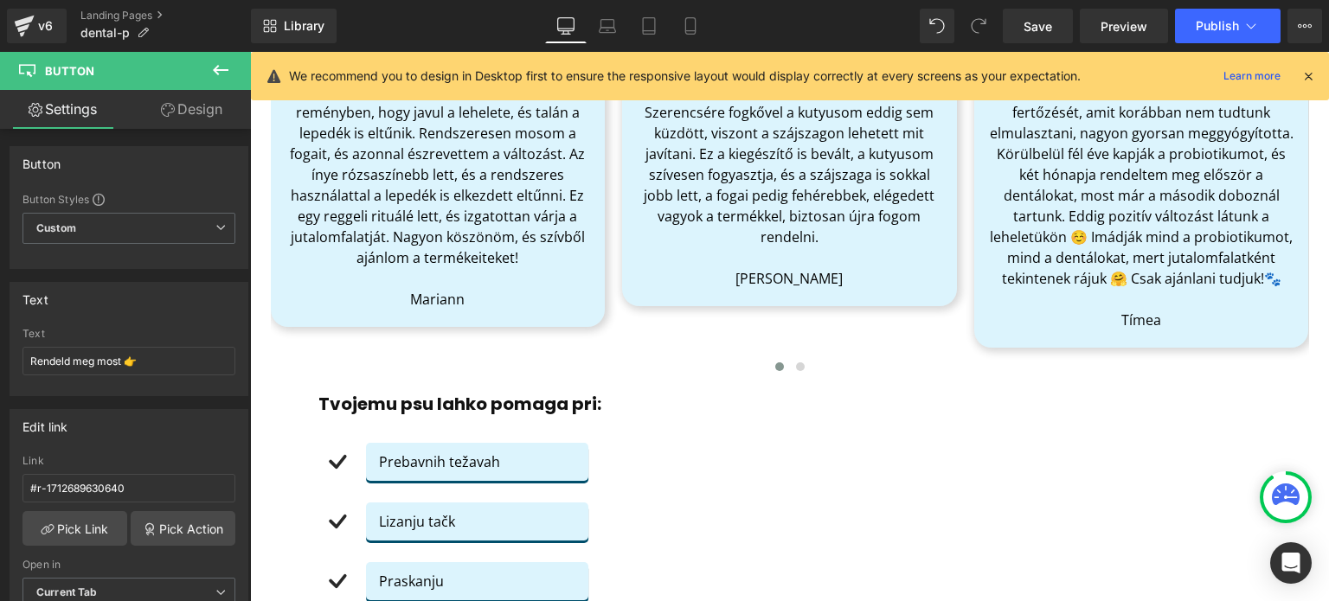
click at [419, 408] on b "Tvojemu psu lahko pomaga pri:" at bounding box center [459, 404] width 283 height 24
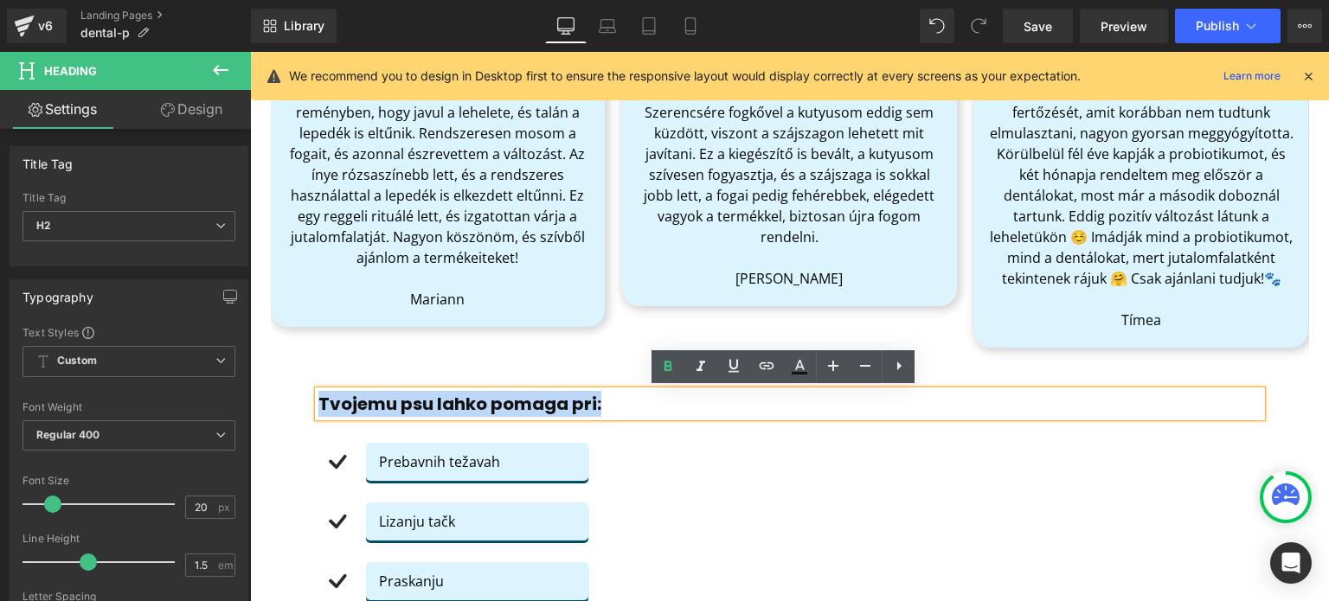
paste div
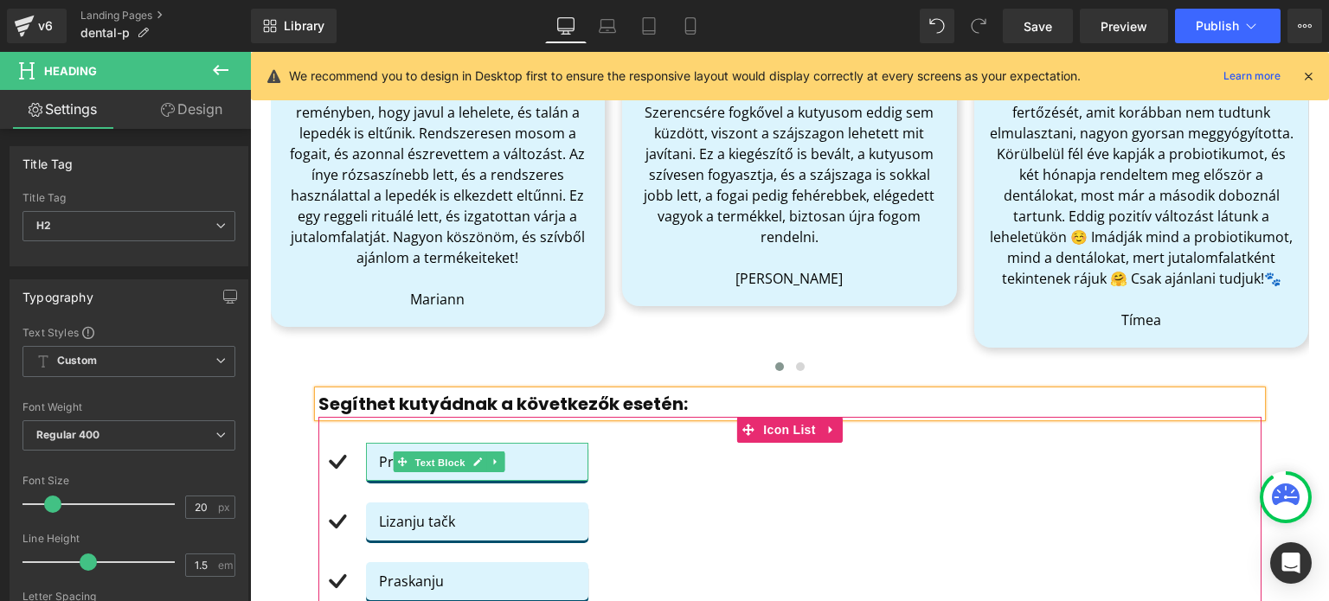
click at [427, 463] on span "Text Block" at bounding box center [440, 462] width 57 height 21
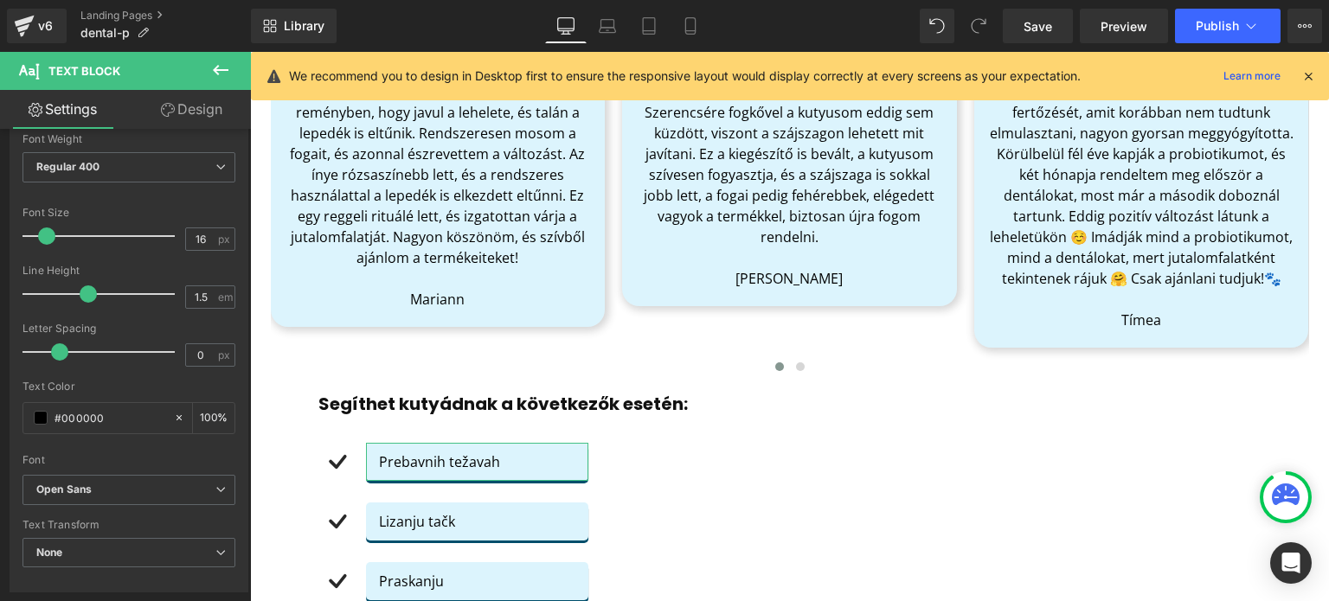
scroll to position [259, 0]
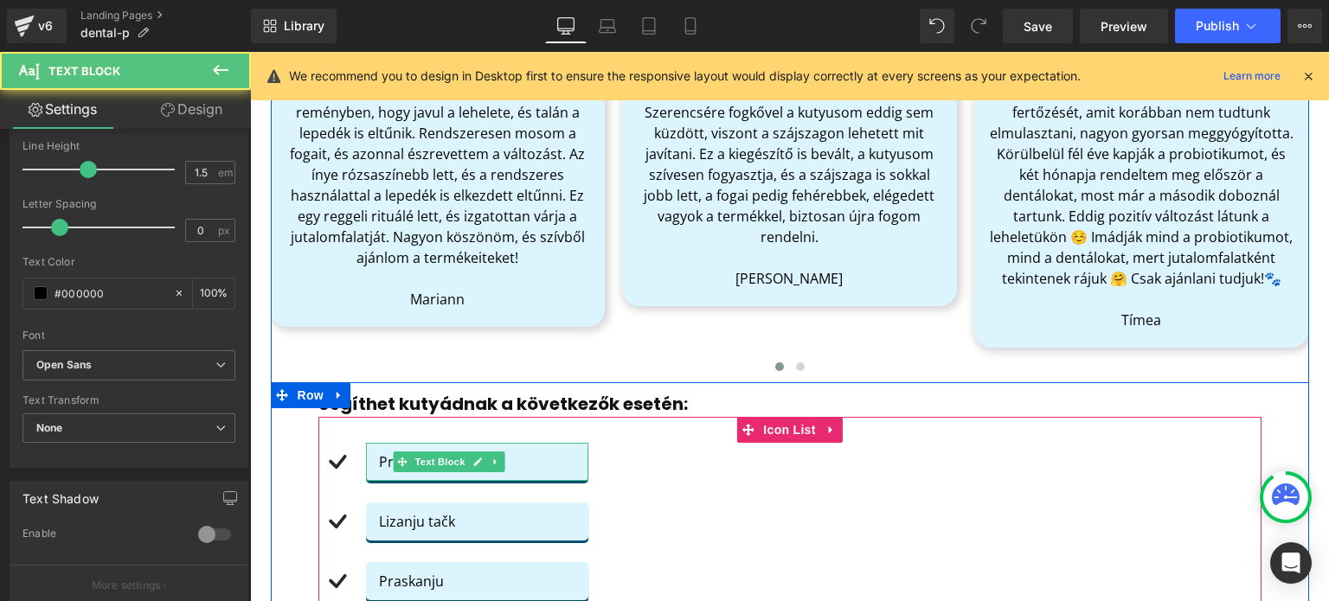
click at [379, 463] on p "Prebavnih težavah" at bounding box center [477, 462] width 196 height 21
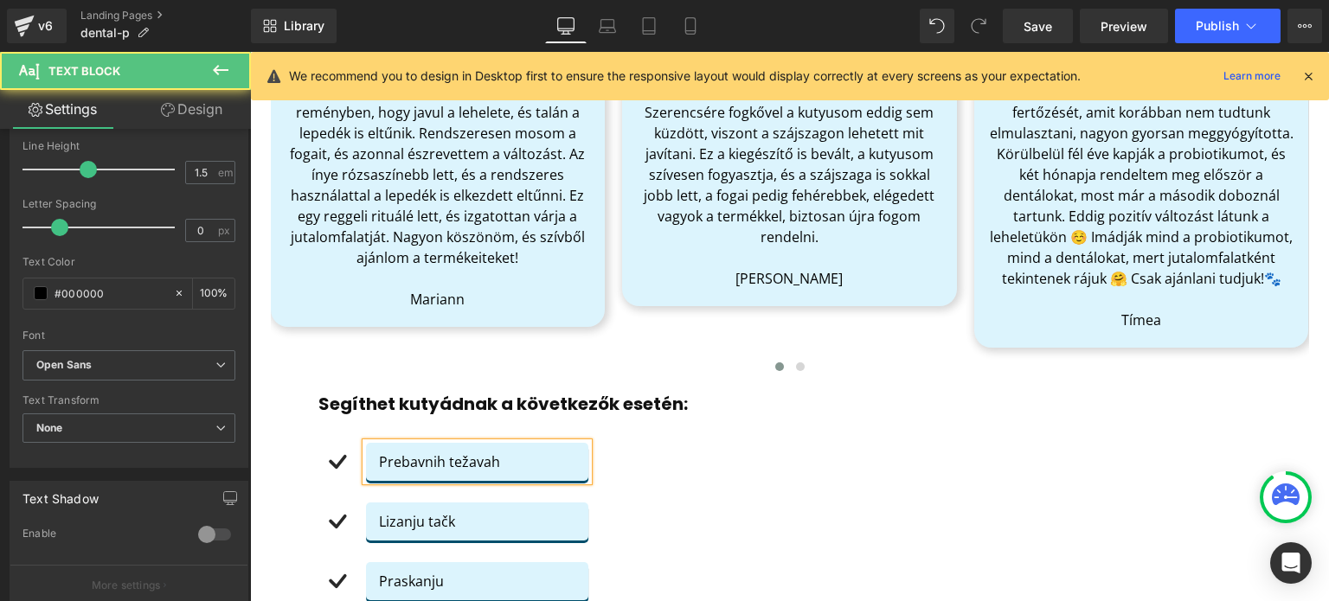
click at [379, 463] on p "Prebavnih težavah" at bounding box center [477, 462] width 196 height 21
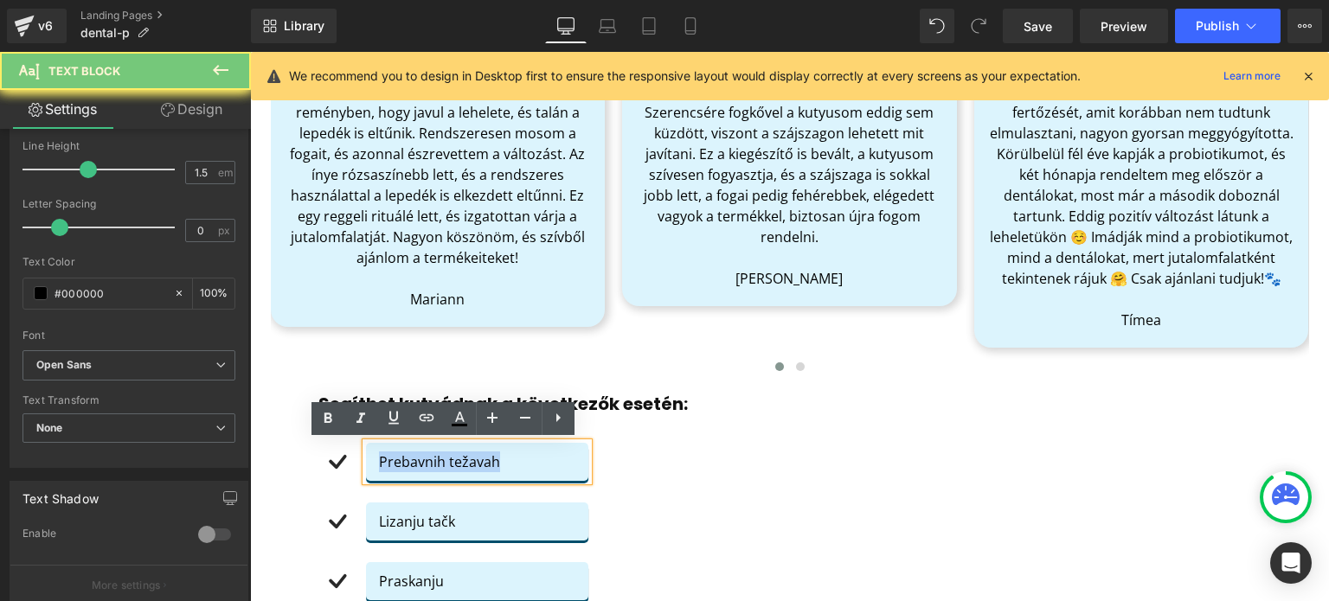
click at [379, 463] on p "Prebavnih težavah" at bounding box center [477, 462] width 196 height 21
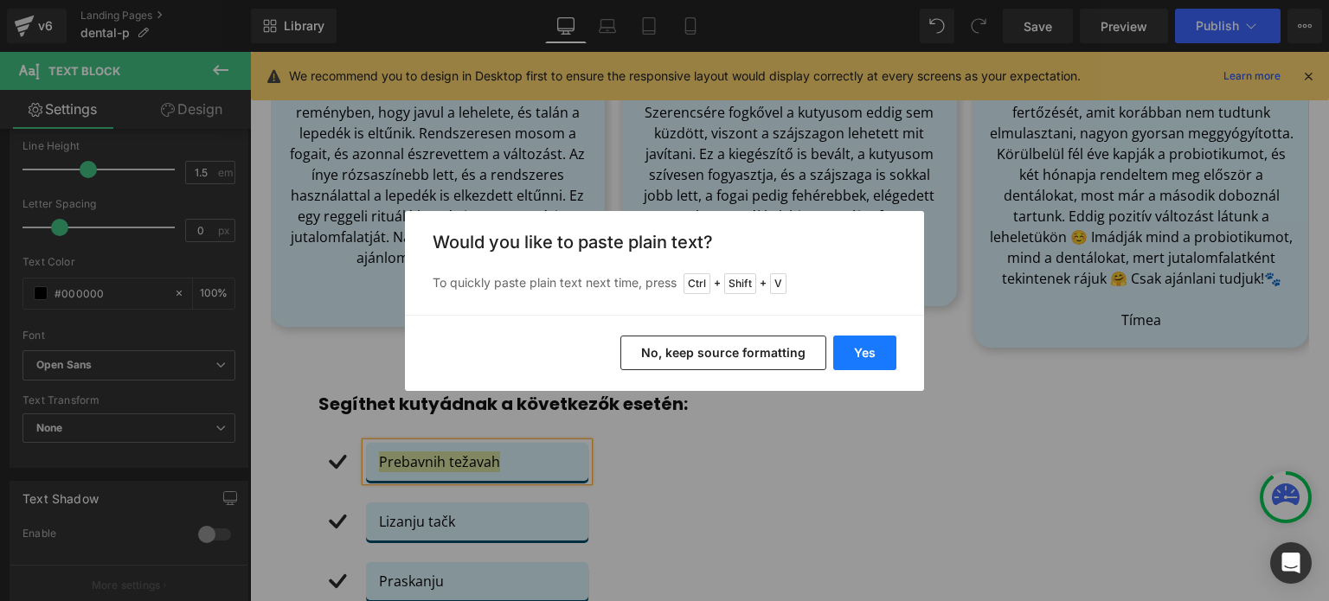
drag, startPoint x: 857, startPoint y: 352, endPoint x: 604, endPoint y: 300, distance: 258.7
click at [857, 352] on button "Yes" at bounding box center [864, 353] width 63 height 35
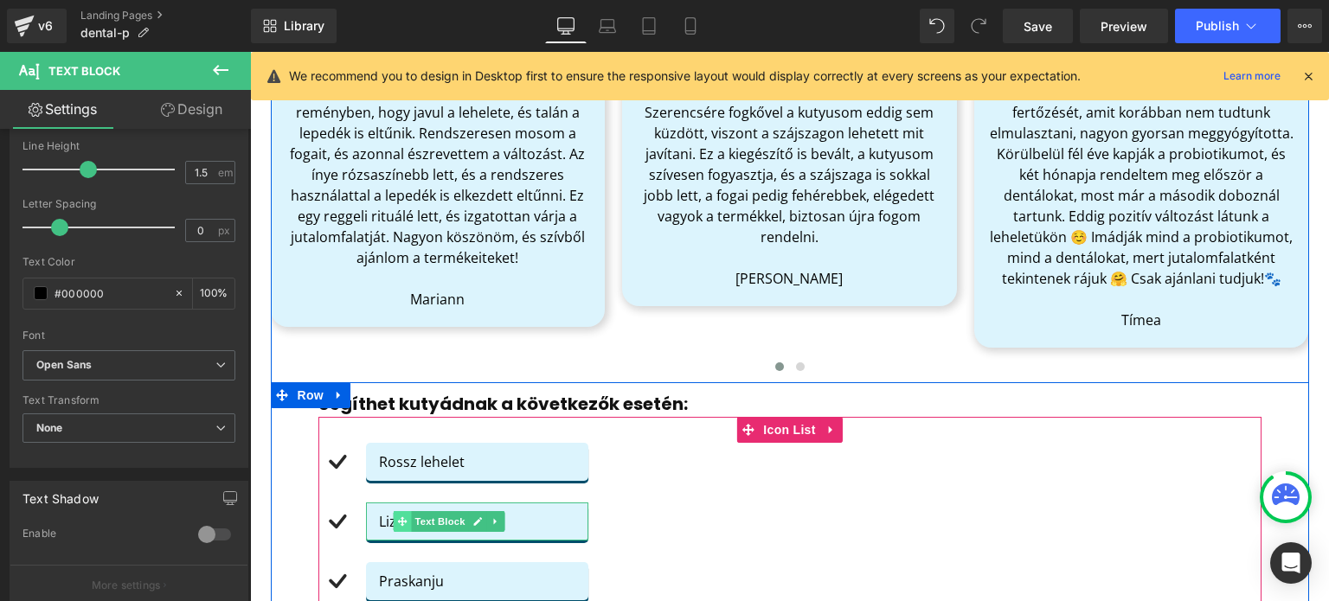
click at [398, 518] on icon at bounding box center [403, 521] width 10 height 10
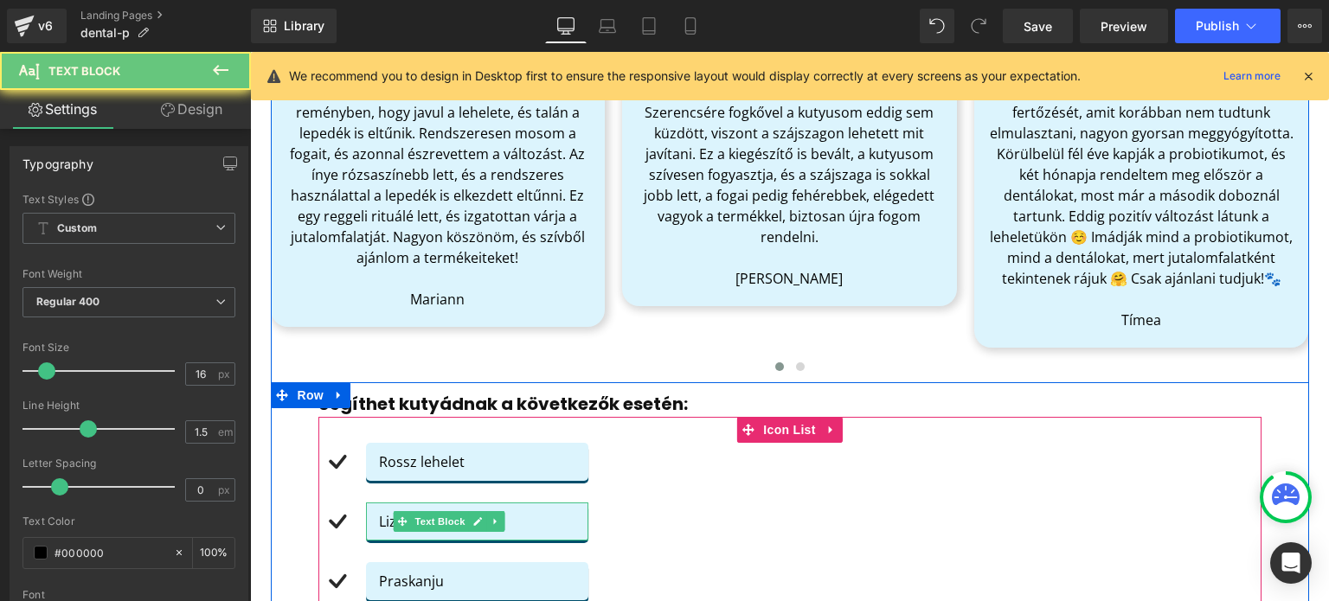
click at [381, 517] on p "Lizanju tačk" at bounding box center [477, 521] width 196 height 21
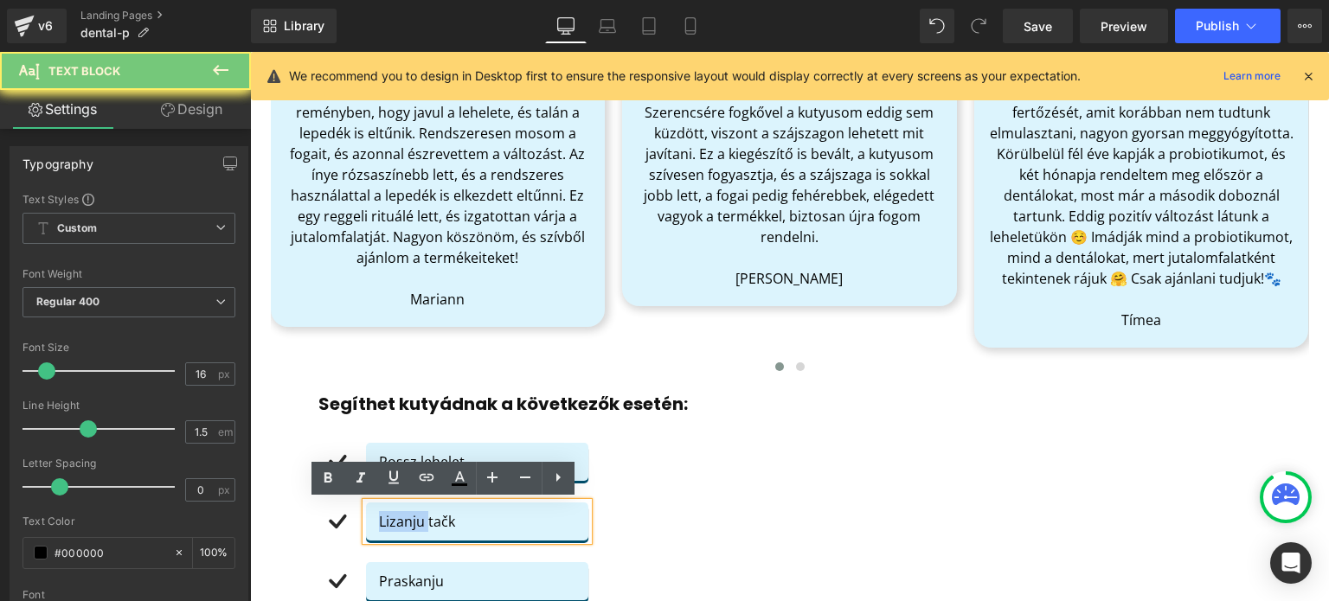
click at [381, 518] on p "Lizanju tačk" at bounding box center [477, 521] width 196 height 21
click at [381, 517] on p "Lizanju tačk" at bounding box center [477, 521] width 196 height 21
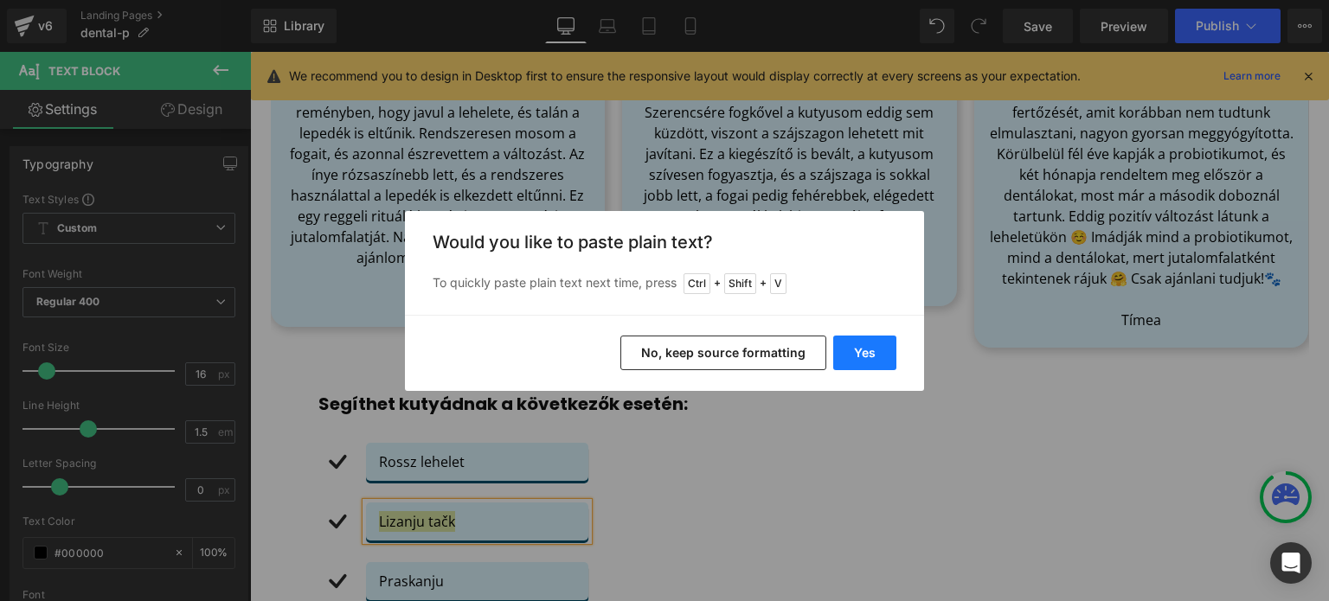
click at [857, 360] on button "Yes" at bounding box center [864, 353] width 63 height 35
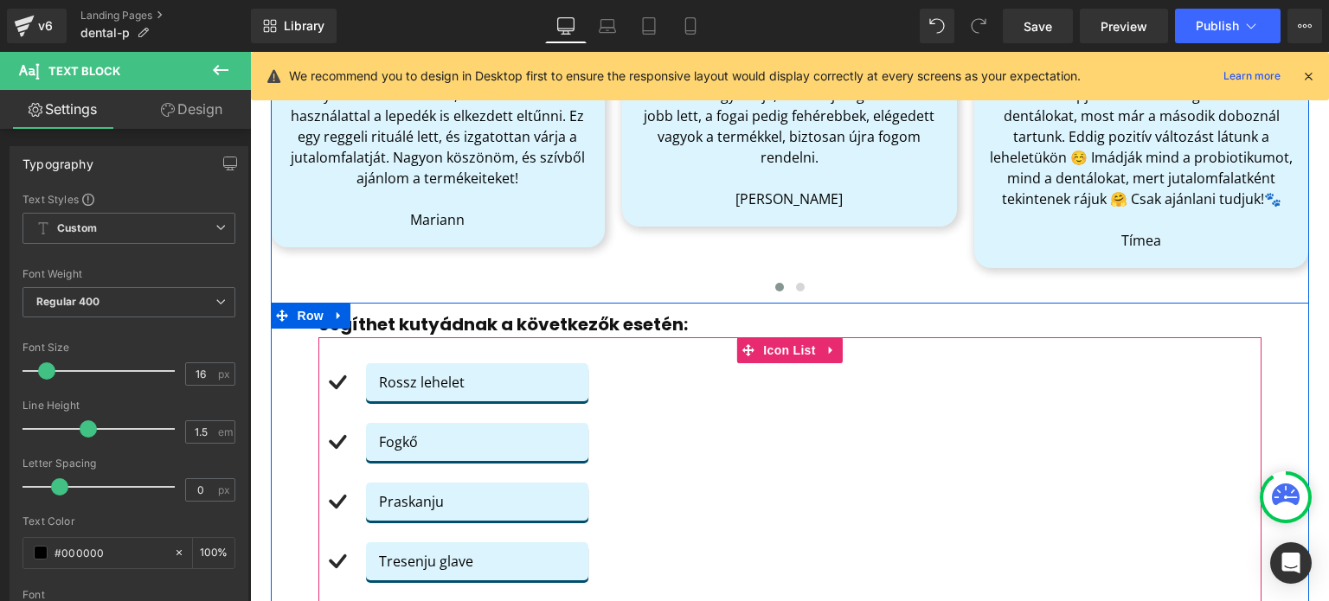
scroll to position [1038, 0]
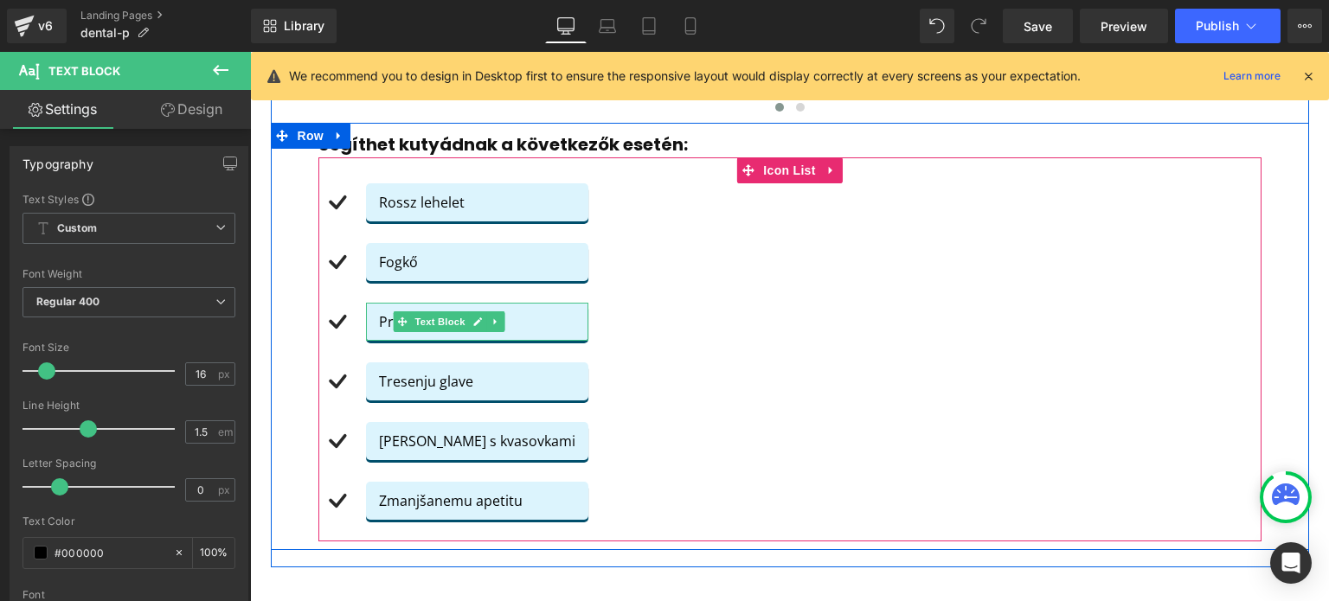
click at [415, 334] on div "Praskanju" at bounding box center [477, 322] width 222 height 38
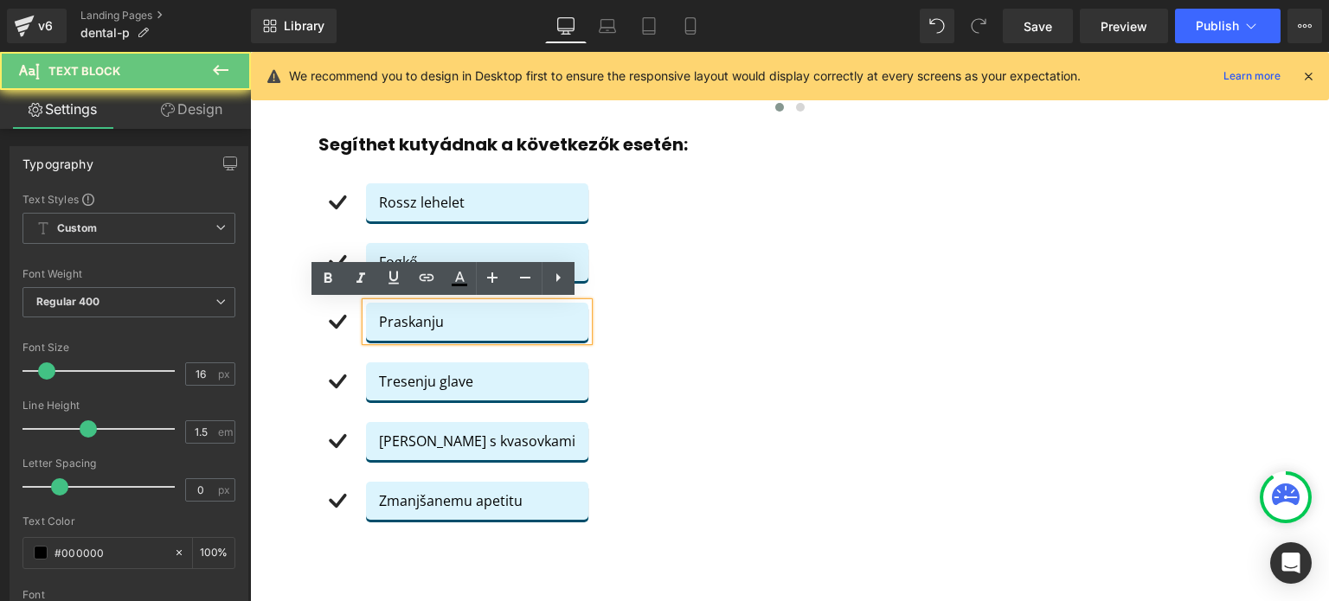
click at [379, 324] on p "Praskanju" at bounding box center [477, 321] width 196 height 21
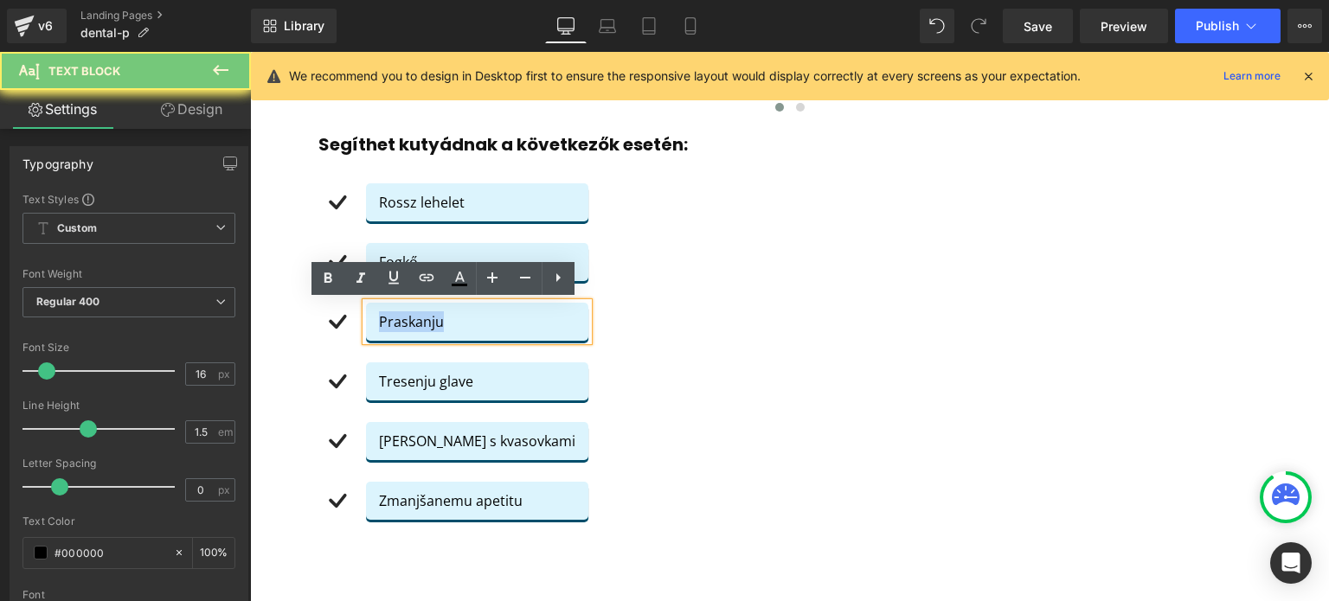
click at [379, 324] on p "Praskanju" at bounding box center [477, 321] width 196 height 21
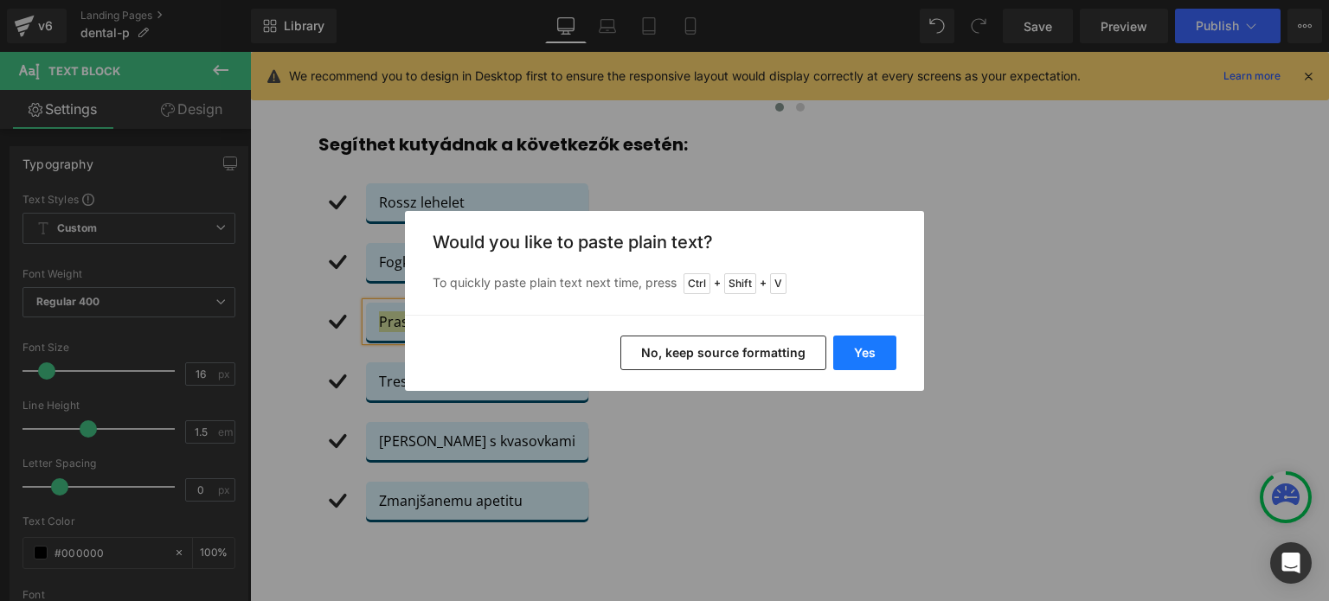
drag, startPoint x: 887, startPoint y: 362, endPoint x: 609, endPoint y: 298, distance: 285.1
click at [887, 362] on button "Yes" at bounding box center [864, 353] width 63 height 35
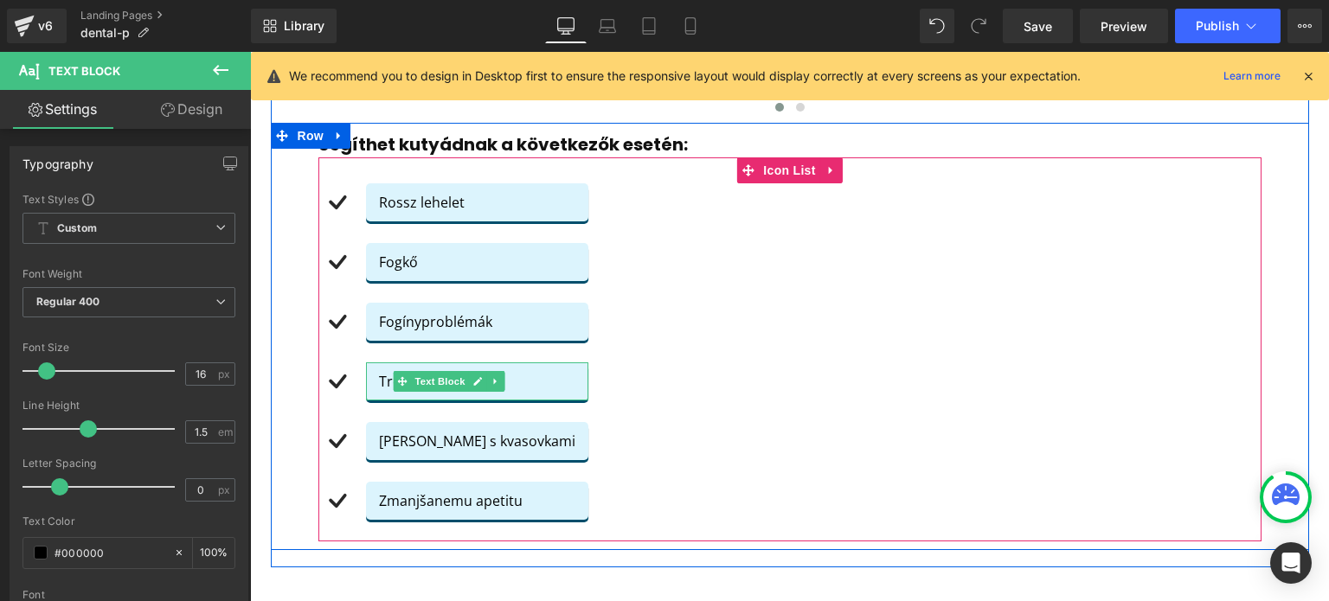
click at [379, 379] on p "Tresenju glave" at bounding box center [477, 381] width 196 height 21
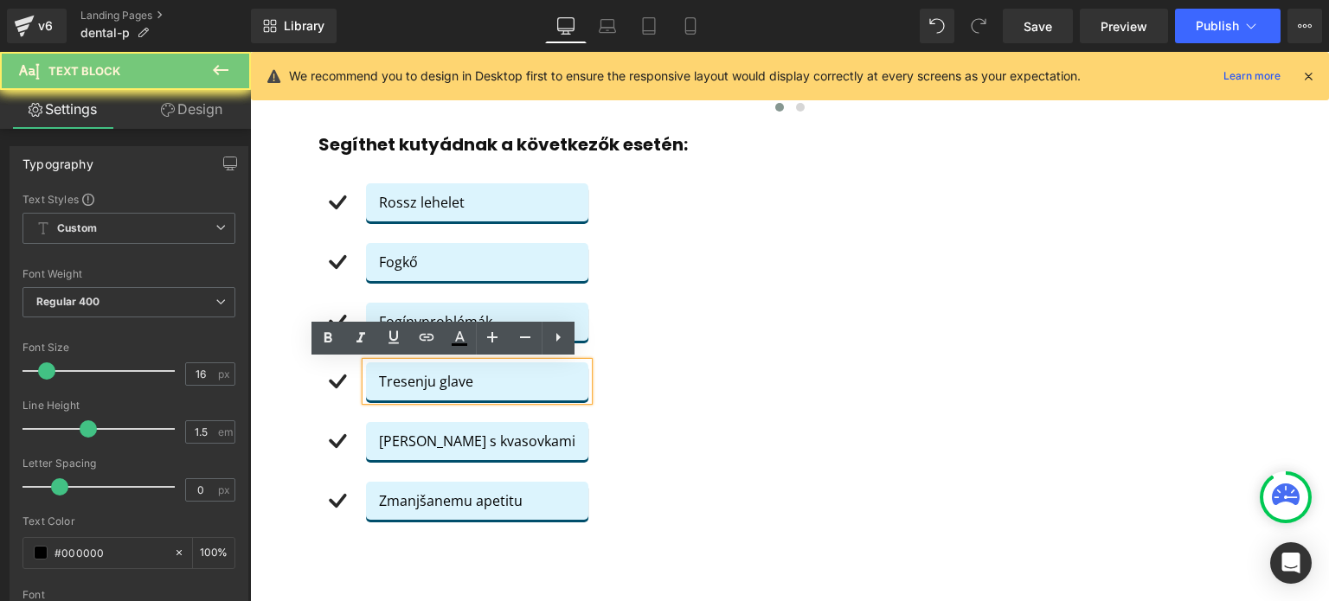
click at [379, 379] on p "Tresenju glave" at bounding box center [477, 381] width 196 height 21
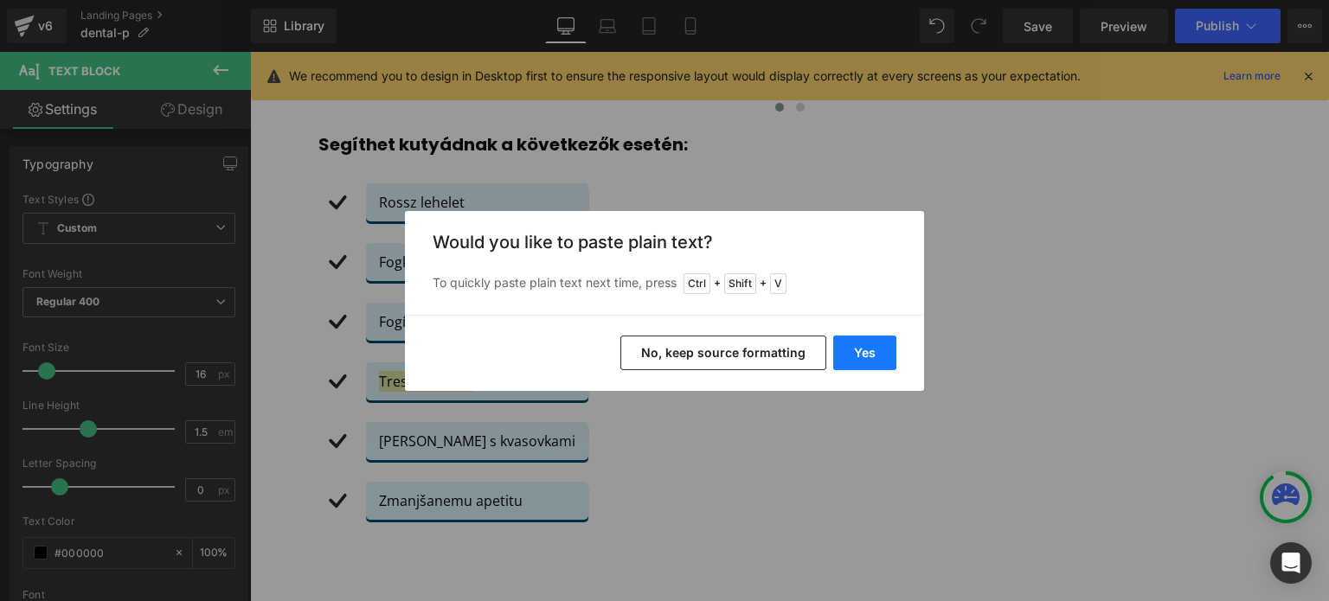
click at [865, 359] on button "Yes" at bounding box center [864, 353] width 63 height 35
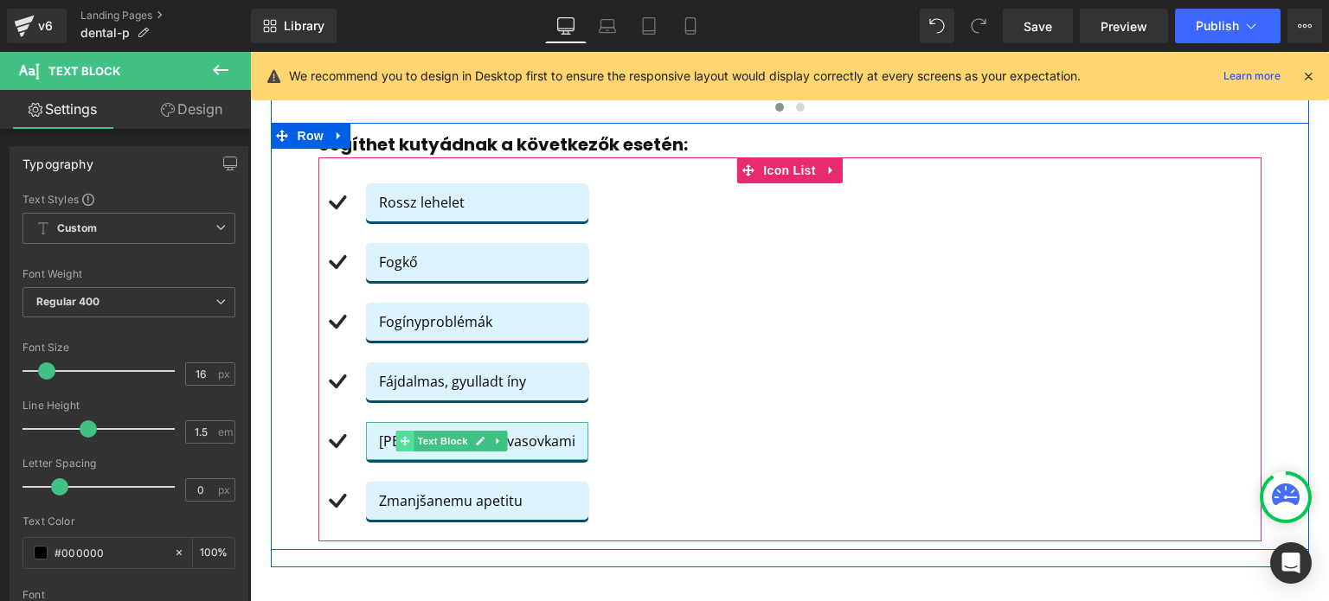
click at [400, 444] on icon at bounding box center [405, 441] width 10 height 10
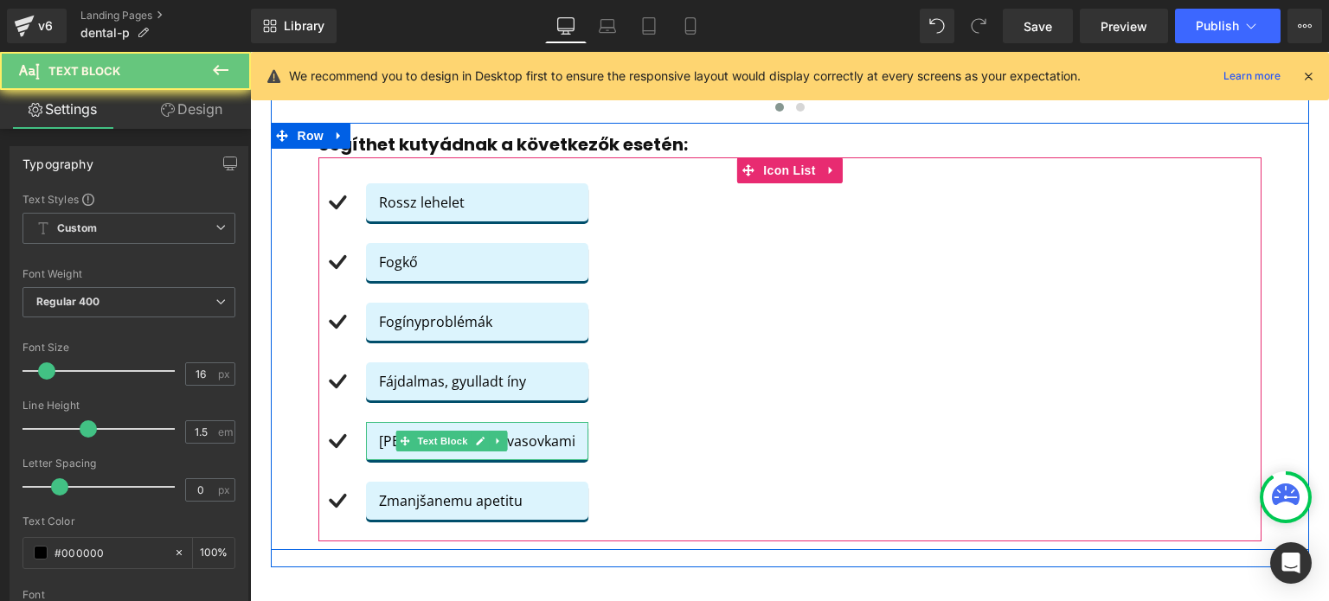
click at [381, 441] on p "[PERSON_NAME] s kvasovkami" at bounding box center [477, 441] width 196 height 21
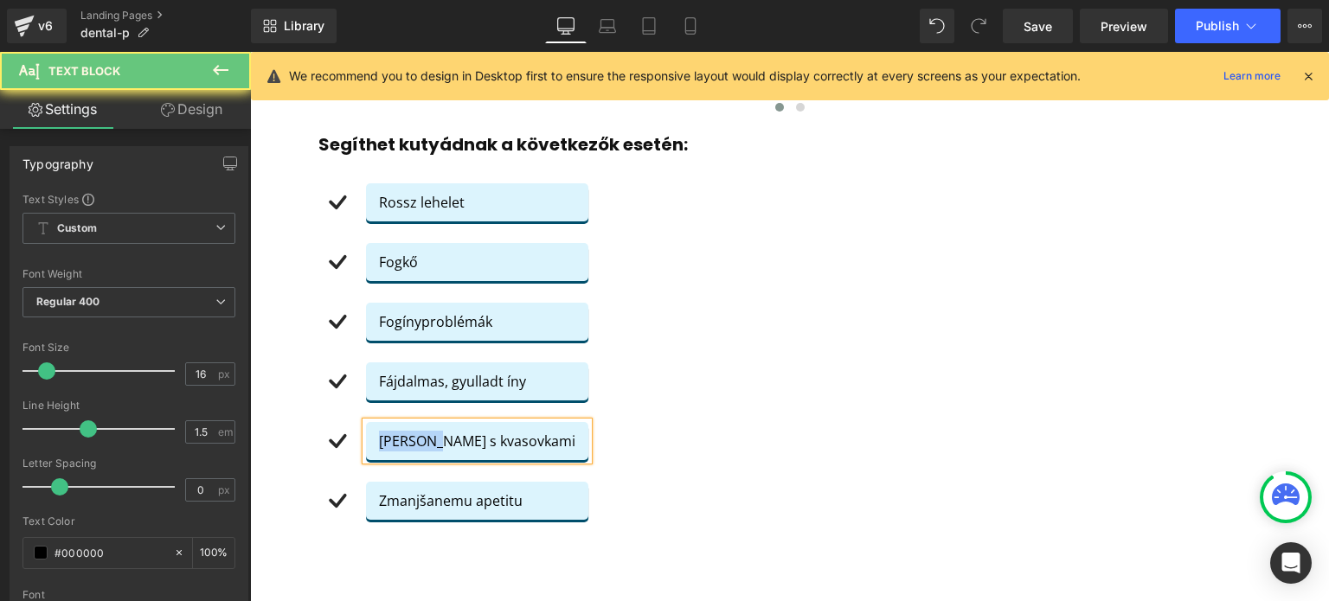
click at [381, 441] on p "[PERSON_NAME] s kvasovkami" at bounding box center [477, 441] width 196 height 21
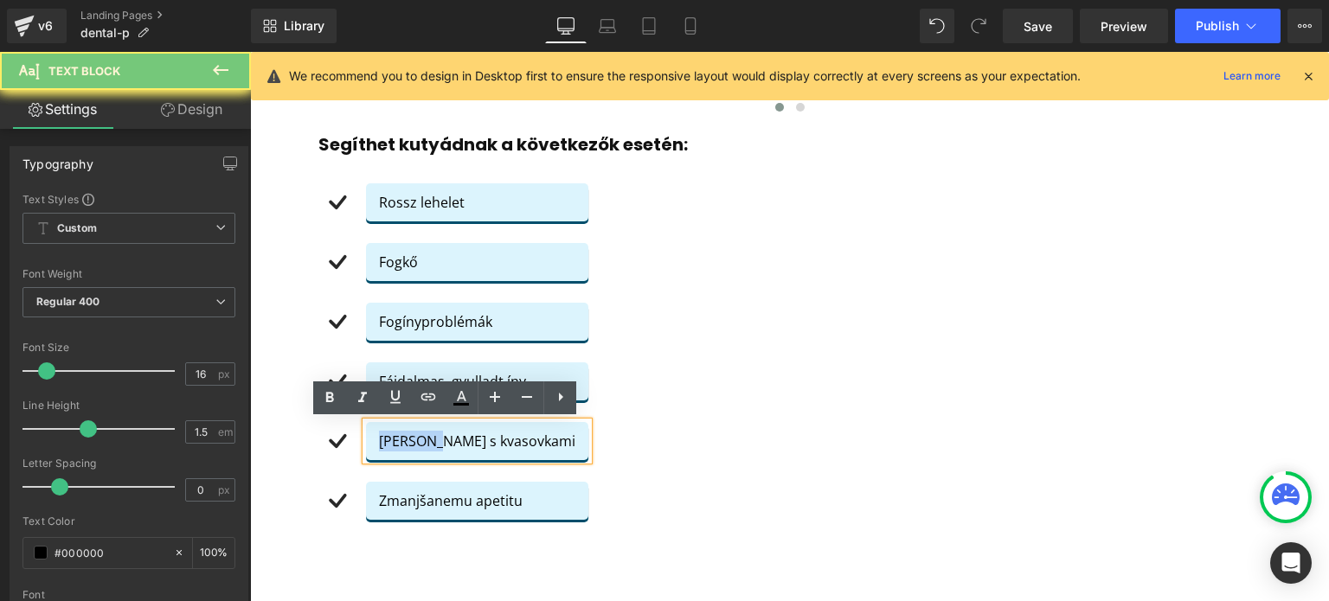
click at [381, 441] on p "[PERSON_NAME] s kvasovkami" at bounding box center [477, 441] width 196 height 21
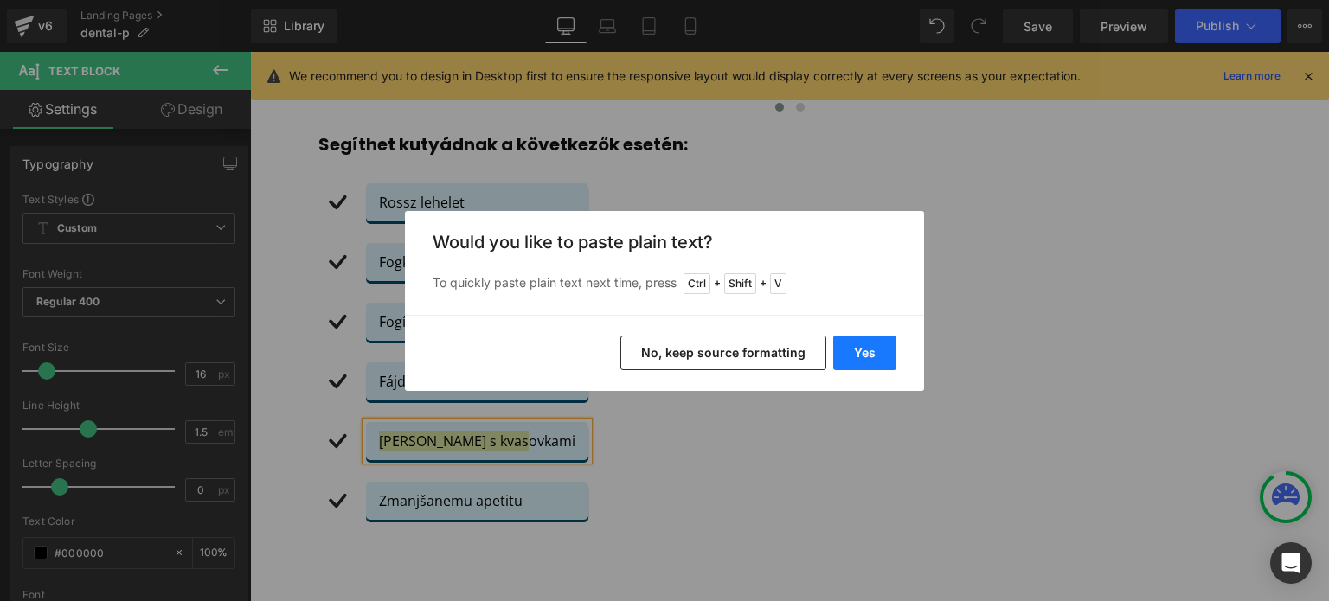
drag, startPoint x: 858, startPoint y: 332, endPoint x: 854, endPoint y: 348, distance: 16.2
click at [858, 334] on div "Yes No, keep source formatting" at bounding box center [664, 353] width 519 height 76
drag, startPoint x: 852, startPoint y: 351, endPoint x: 550, endPoint y: 259, distance: 315.5
click at [852, 351] on button "Yes" at bounding box center [864, 353] width 63 height 35
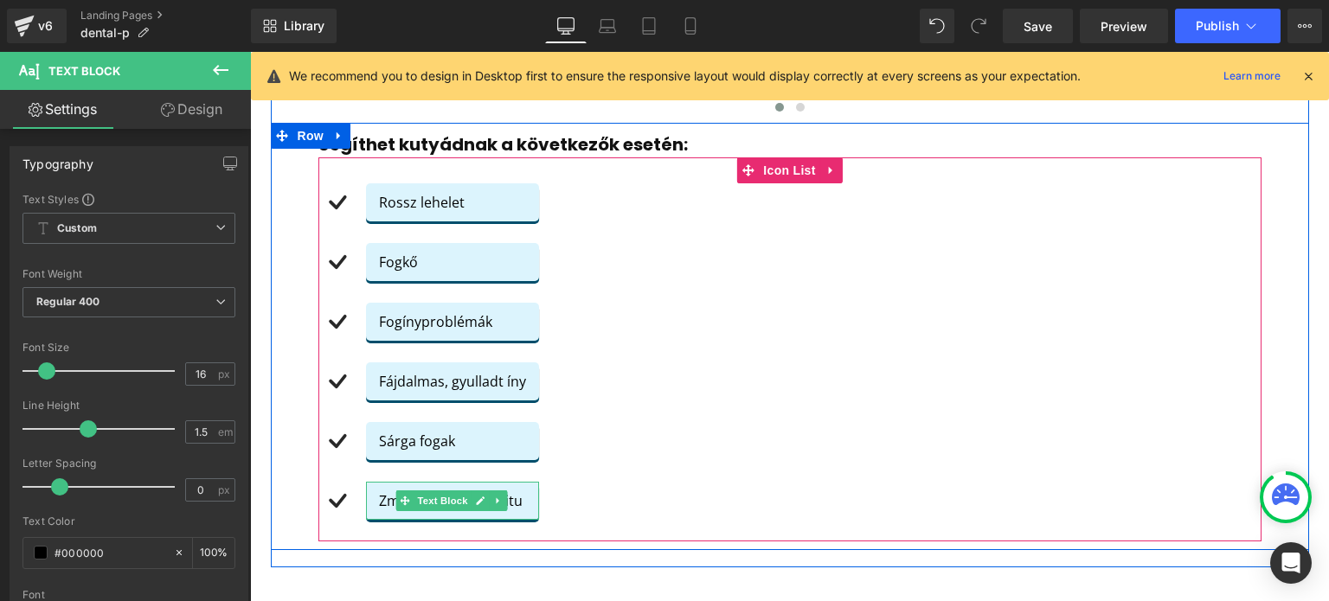
click at [413, 507] on span "Text Block" at bounding box center [441, 500] width 57 height 21
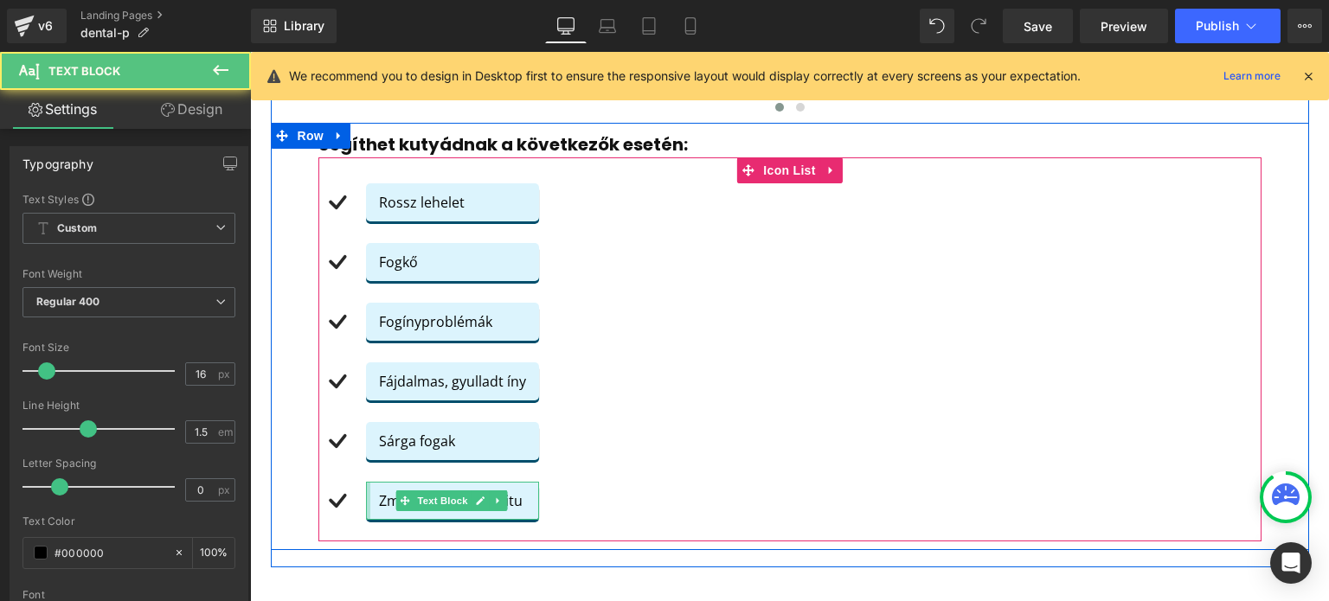
drag, startPoint x: 360, startPoint y: 496, endPoint x: 376, endPoint y: 499, distance: 16.6
click at [366, 497] on div at bounding box center [368, 501] width 4 height 38
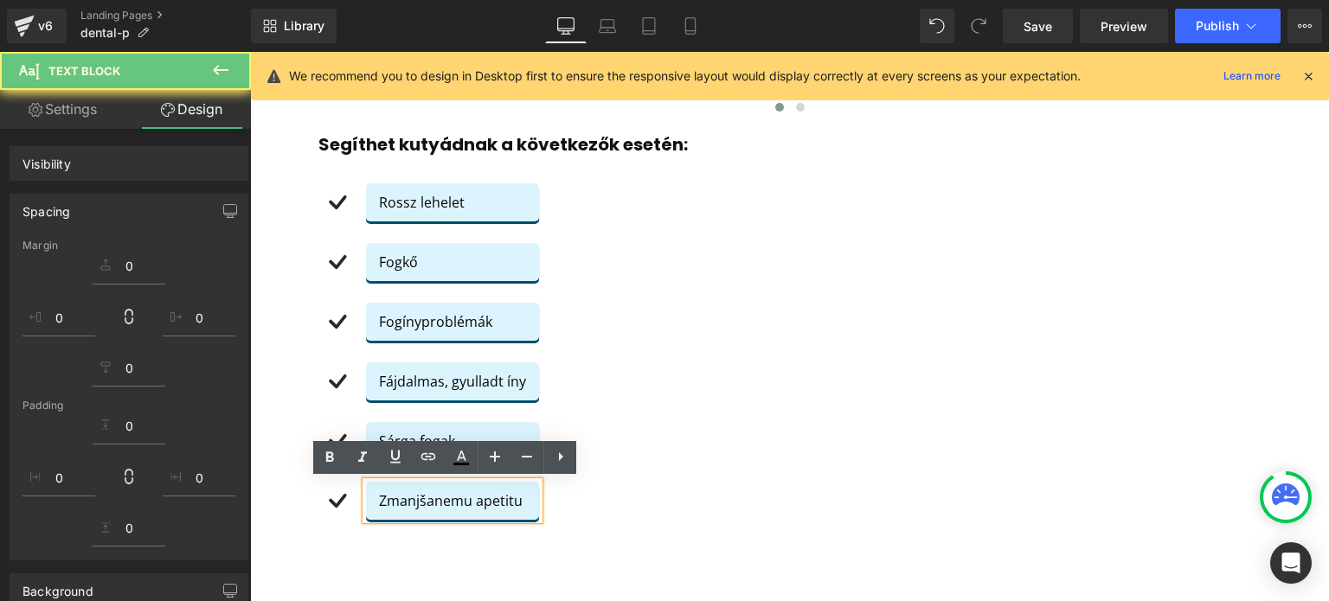
click at [382, 501] on p "Zmanjšanemu apetitu" at bounding box center [452, 500] width 147 height 21
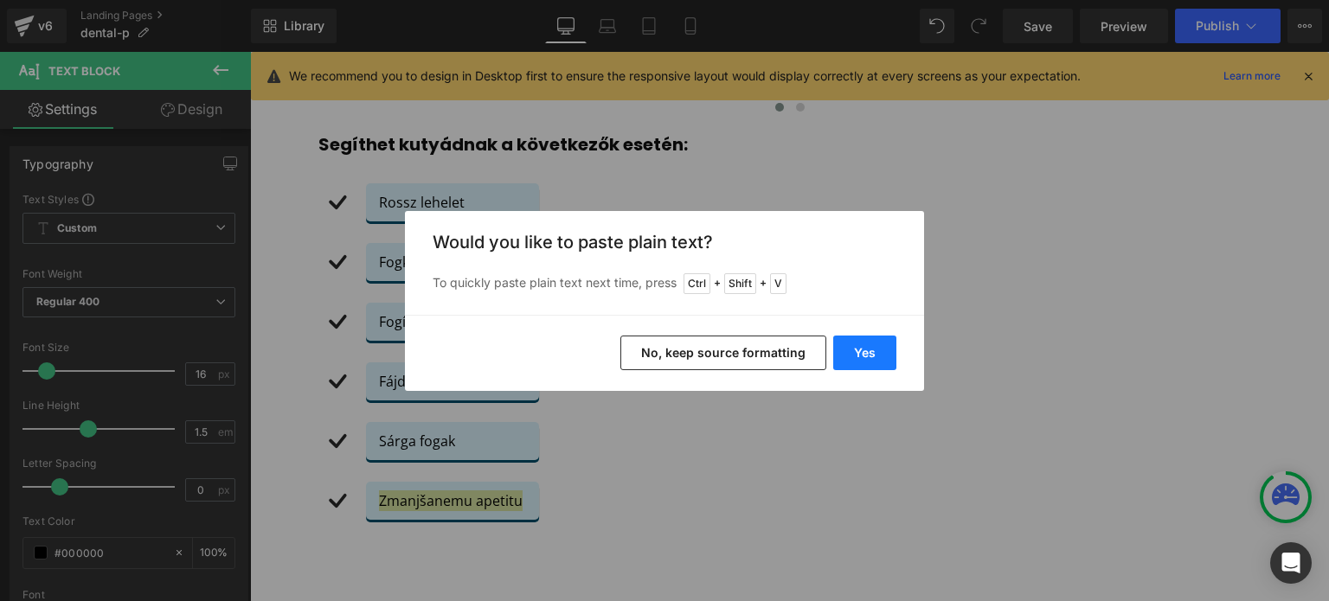
click at [861, 347] on button "Yes" at bounding box center [864, 353] width 63 height 35
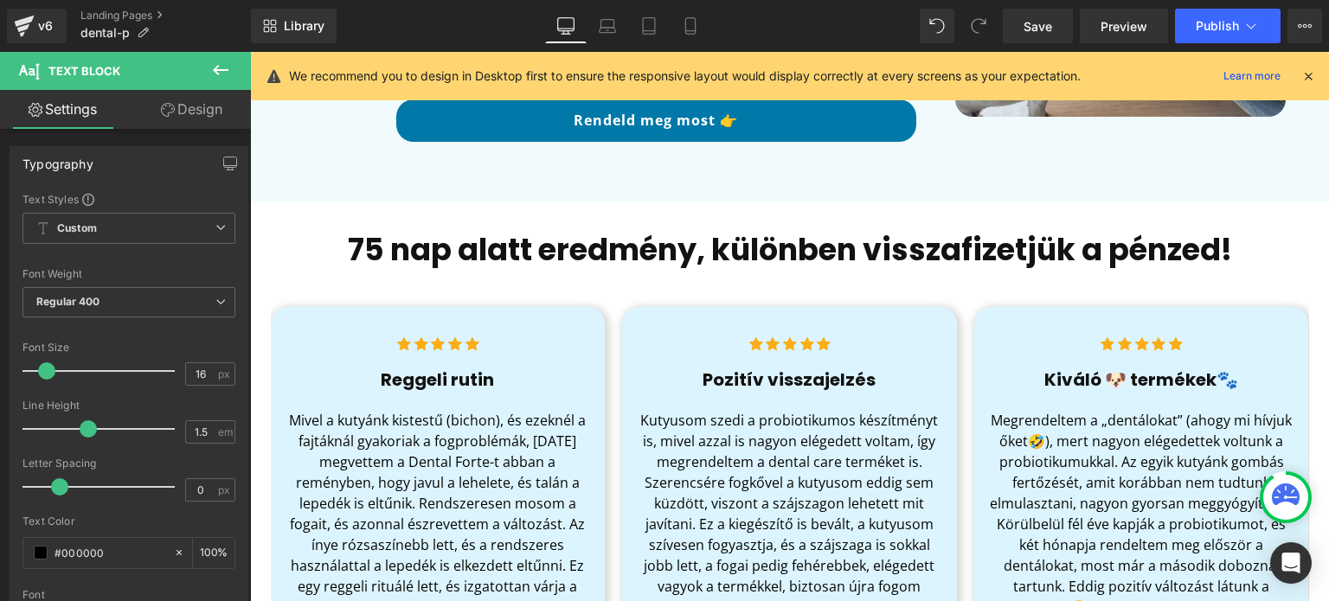
scroll to position [346, 0]
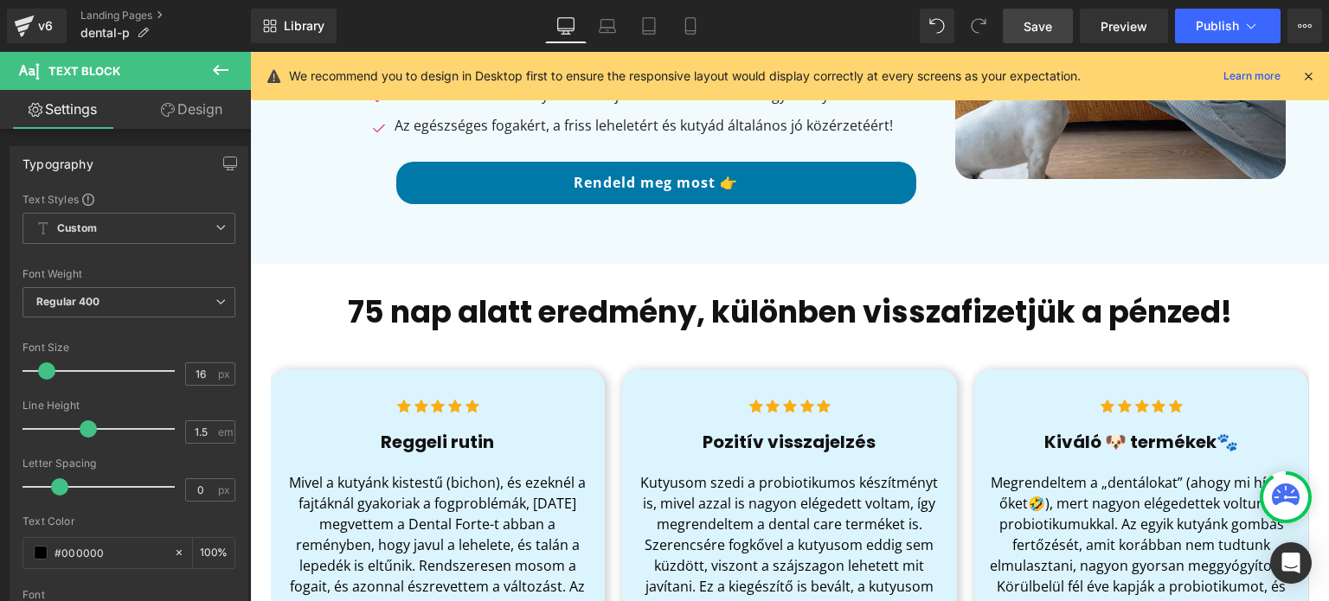
click at [1044, 31] on span "Save" at bounding box center [1037, 26] width 29 height 18
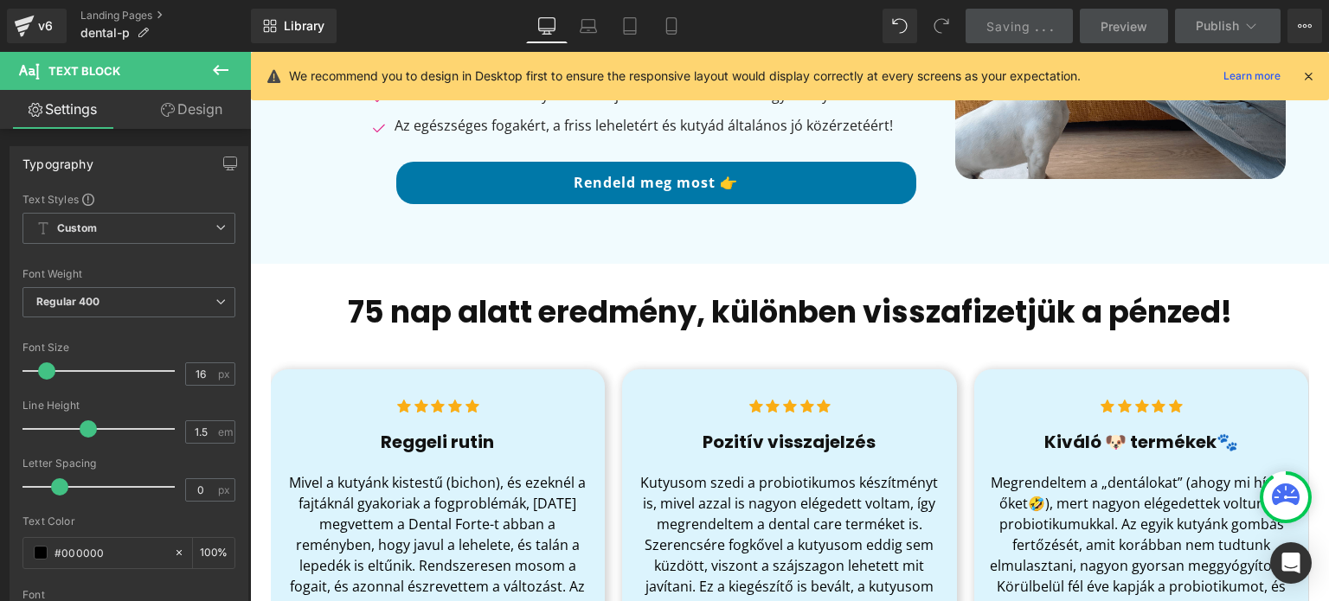
scroll to position [0, 0]
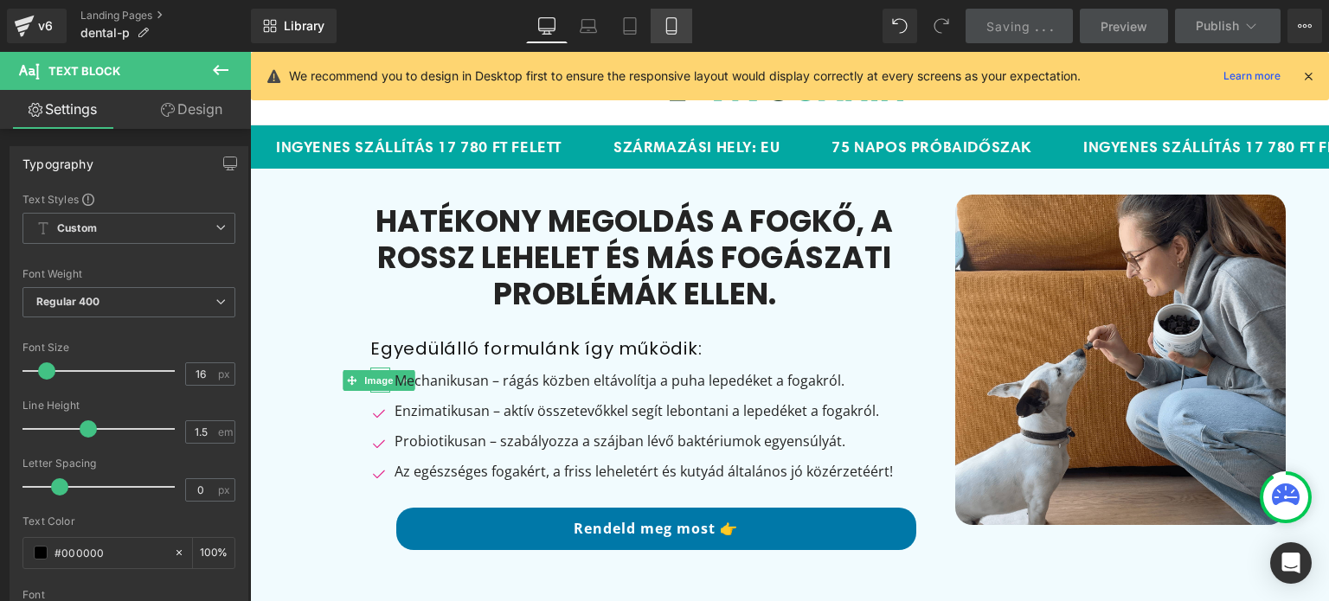
drag, startPoint x: 672, startPoint y: 25, endPoint x: 35, endPoint y: 255, distance: 676.9
click at [672, 25] on icon at bounding box center [671, 25] width 17 height 17
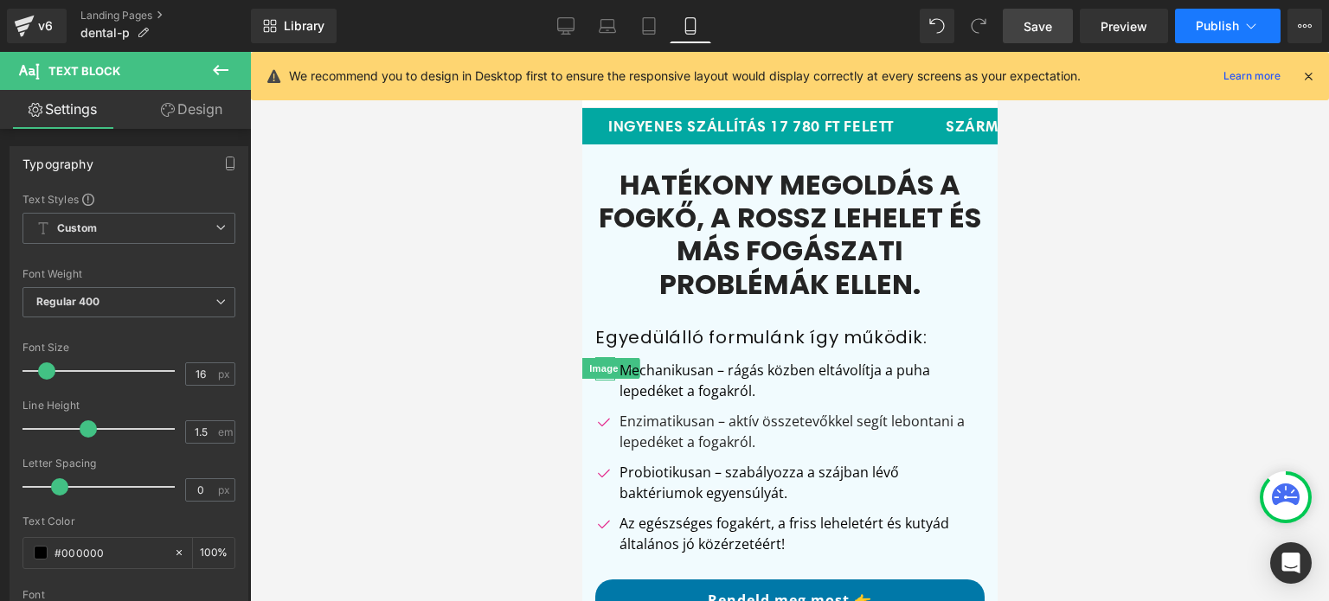
click at [1211, 35] on button "Publish" at bounding box center [1228, 26] width 106 height 35
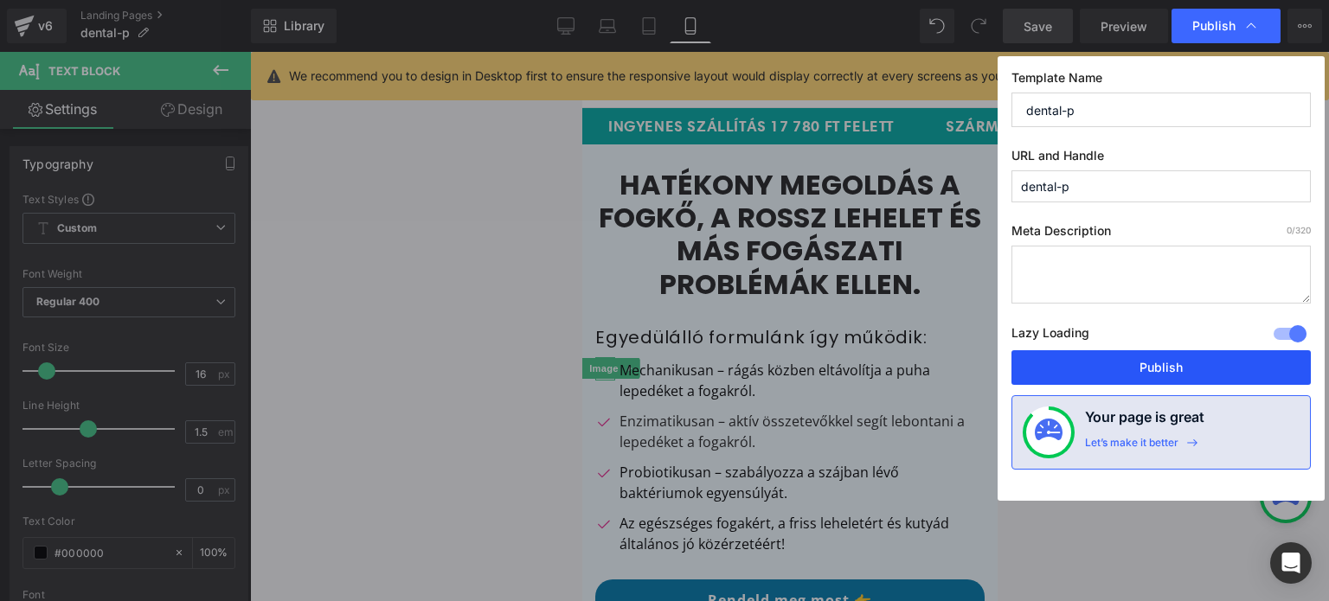
click at [1176, 367] on button "Publish" at bounding box center [1160, 367] width 299 height 35
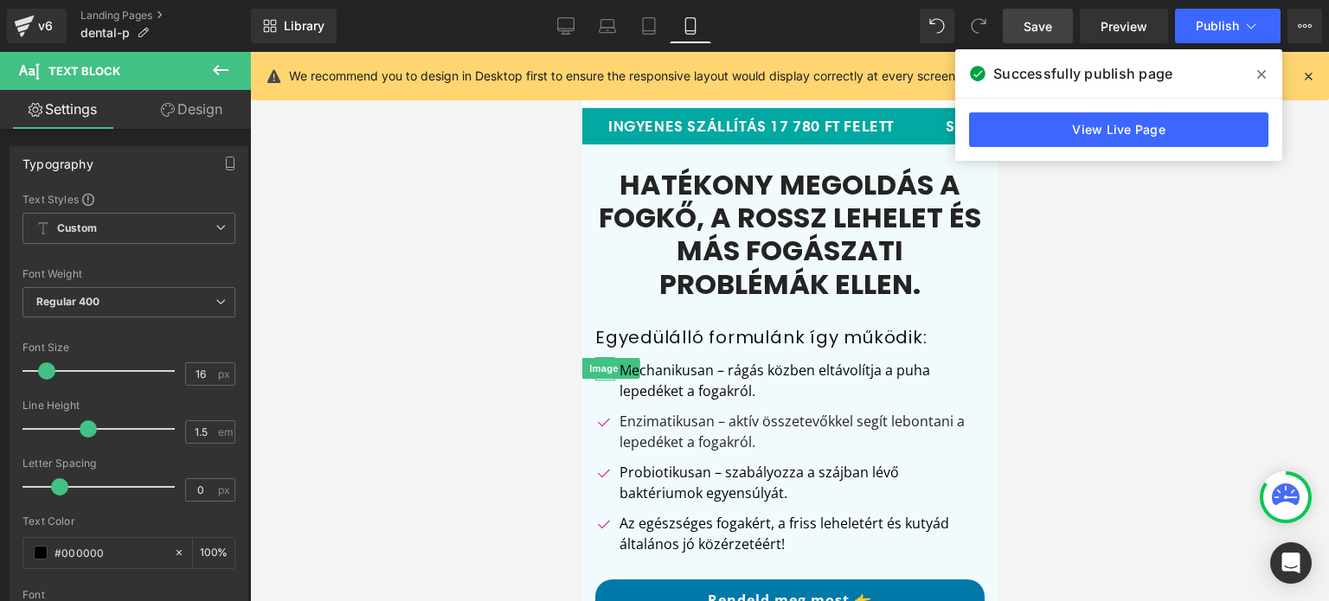
click at [1085, 131] on link "View Live Page" at bounding box center [1118, 129] width 299 height 35
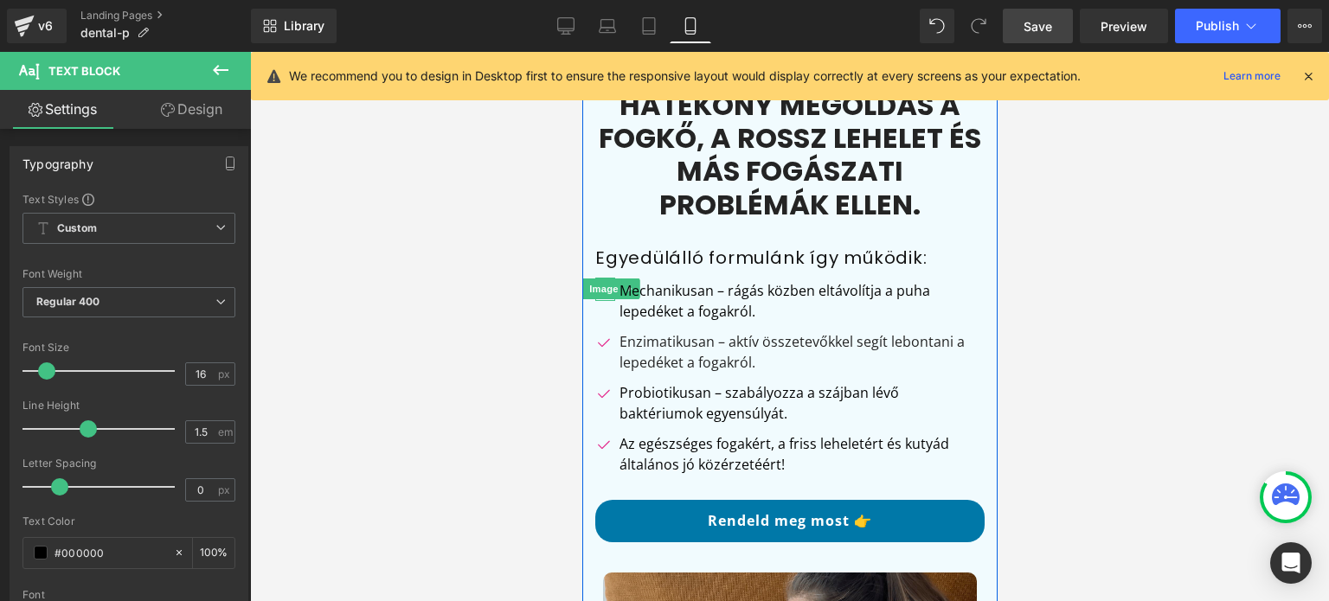
scroll to position [259, 0]
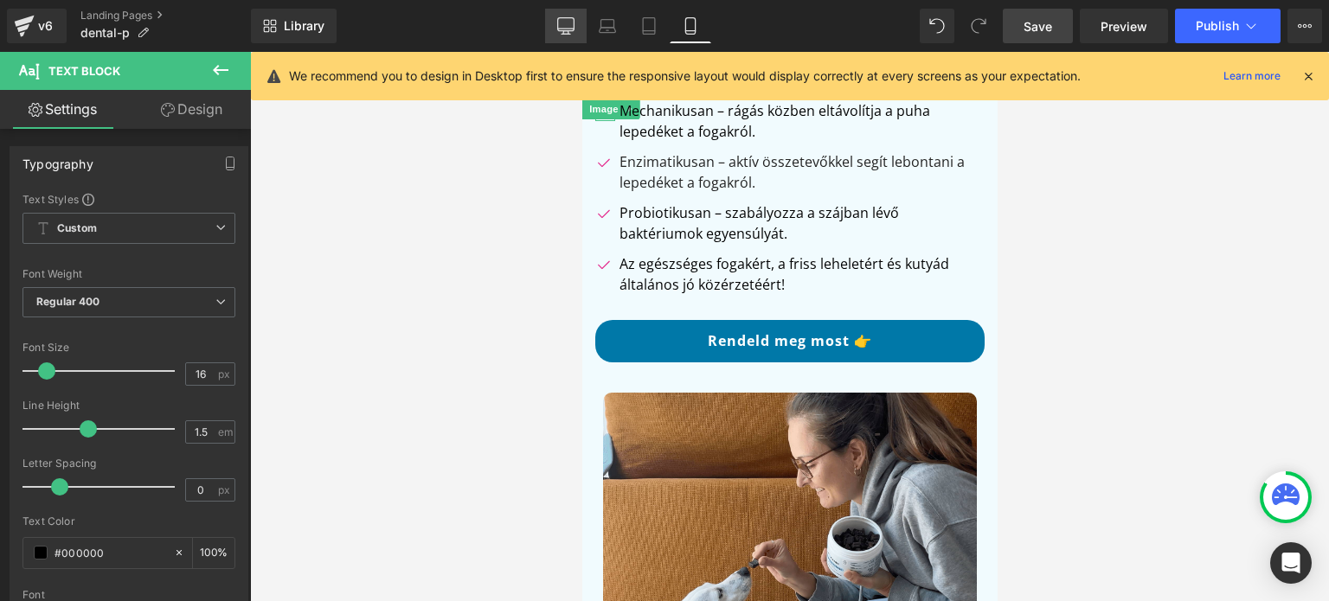
drag, startPoint x: 554, startPoint y: 21, endPoint x: 385, endPoint y: 162, distance: 219.8
click at [554, 21] on link "Desktop" at bounding box center [566, 26] width 42 height 35
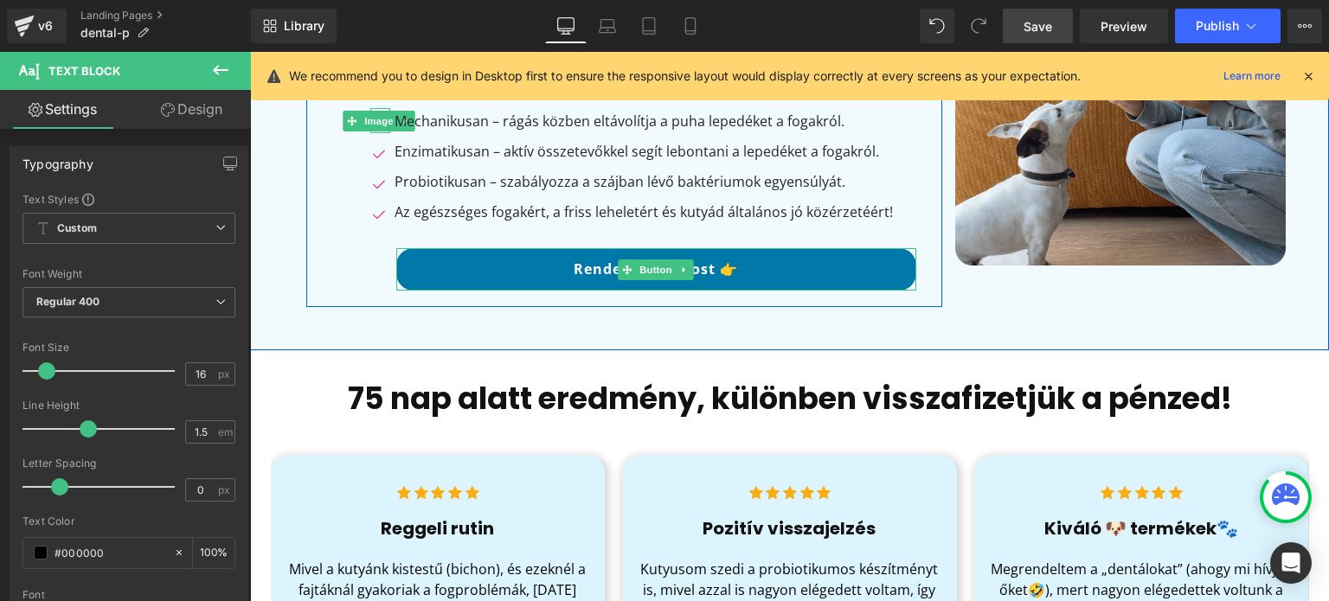
click at [633, 279] on link "Rendeld meg most 👉" at bounding box center [656, 269] width 520 height 42
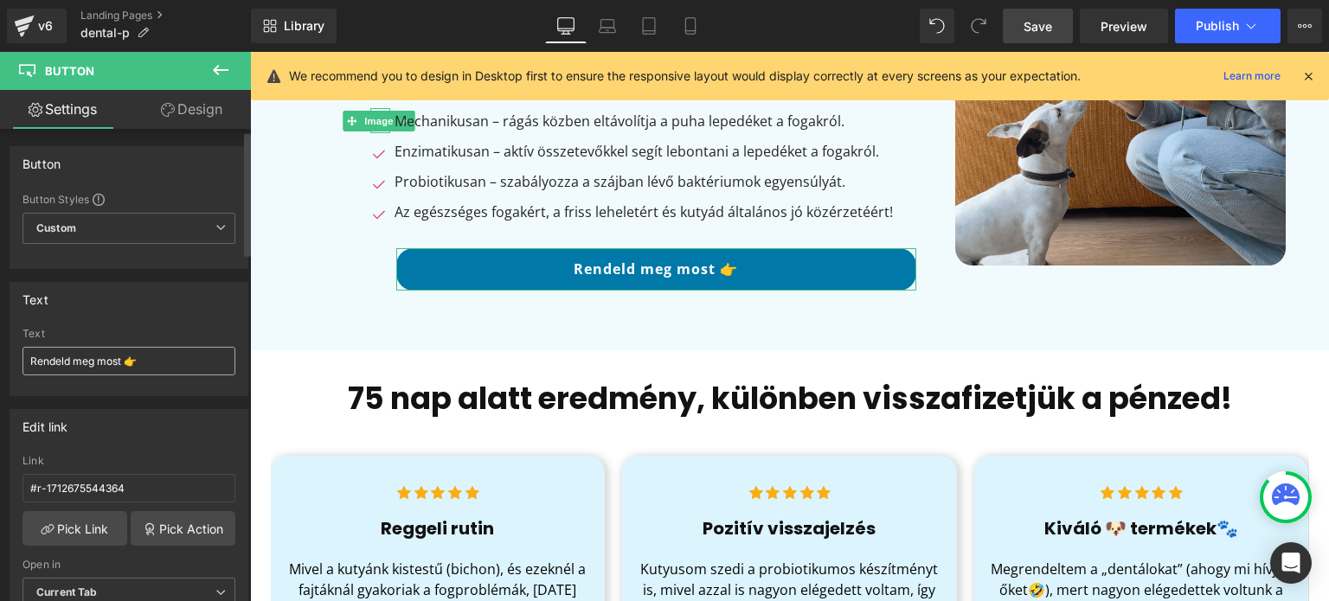
scroll to position [86, 0]
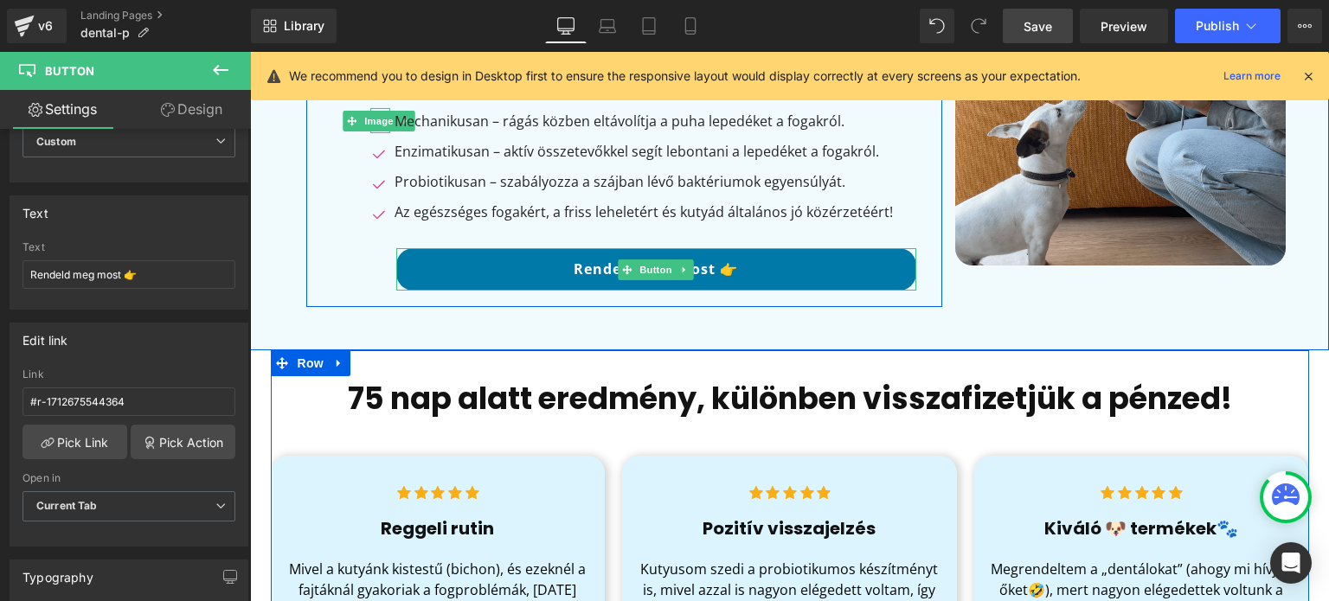
click at [573, 269] on link "Rendeld meg most 👉" at bounding box center [656, 269] width 520 height 42
click at [640, 269] on span "Button" at bounding box center [657, 269] width 40 height 21
click at [182, 68] on span "Button" at bounding box center [103, 71] width 173 height 38
click at [221, 68] on icon at bounding box center [220, 70] width 21 height 21
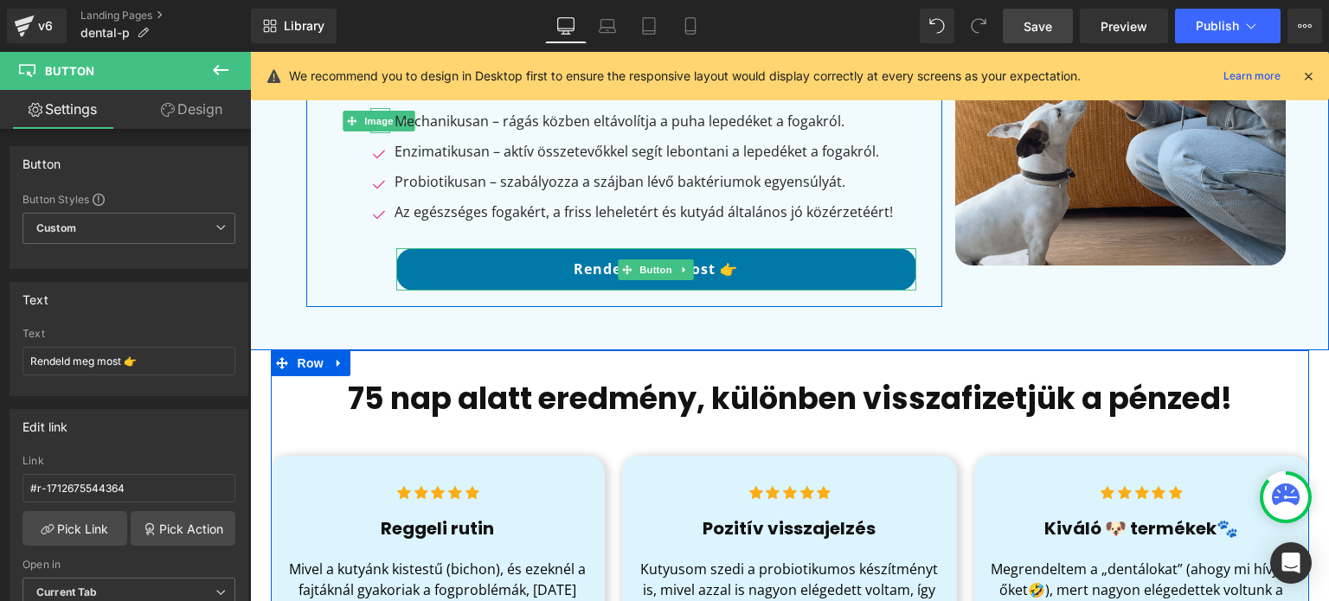
click at [878, 272] on link "Rendeld meg most 👉" at bounding box center [656, 269] width 520 height 42
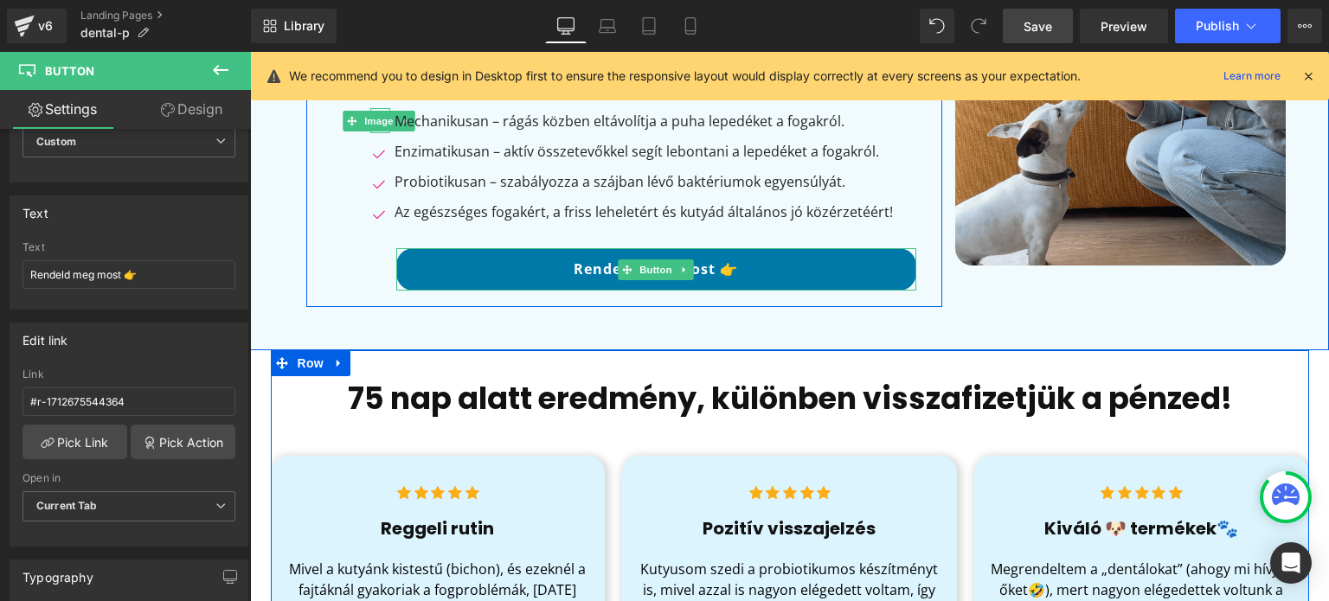
click at [606, 272] on link "Rendeld meg most 👉" at bounding box center [656, 269] width 520 height 42
click at [604, 253] on link "Rendeld meg most 👉" at bounding box center [656, 269] width 520 height 42
